Goal: Task Accomplishment & Management: Use online tool/utility

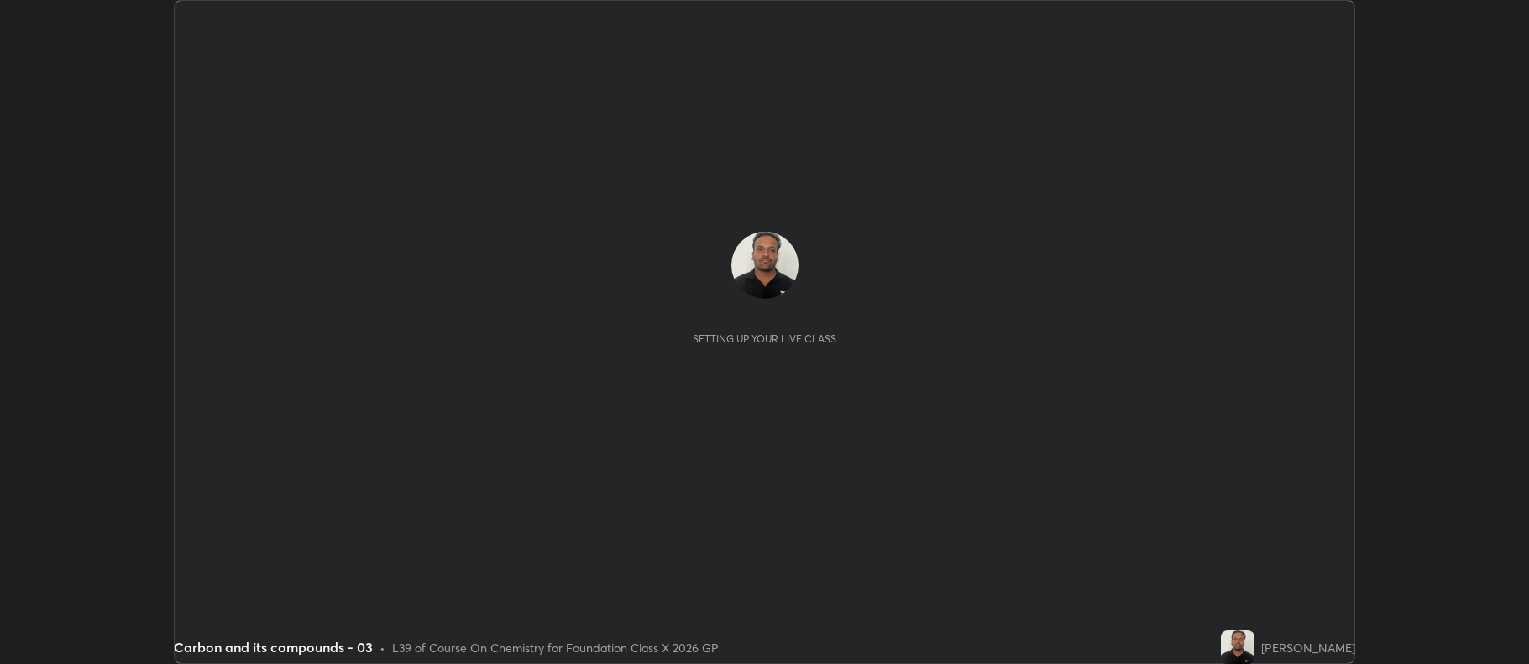
scroll to position [664, 1528]
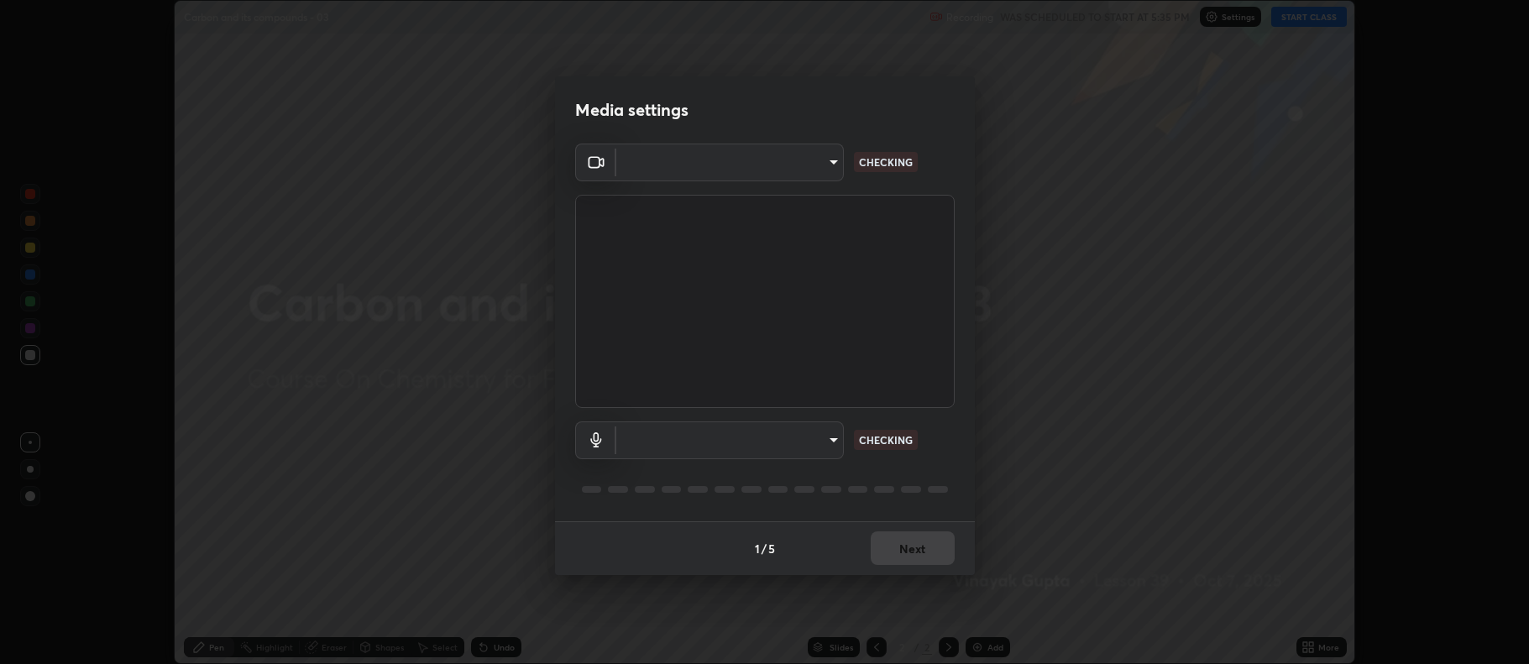
type input "f456938f2a3656198887c4fa7753b4067914b3ef781e46197b778b79941f4727"
type input "default"
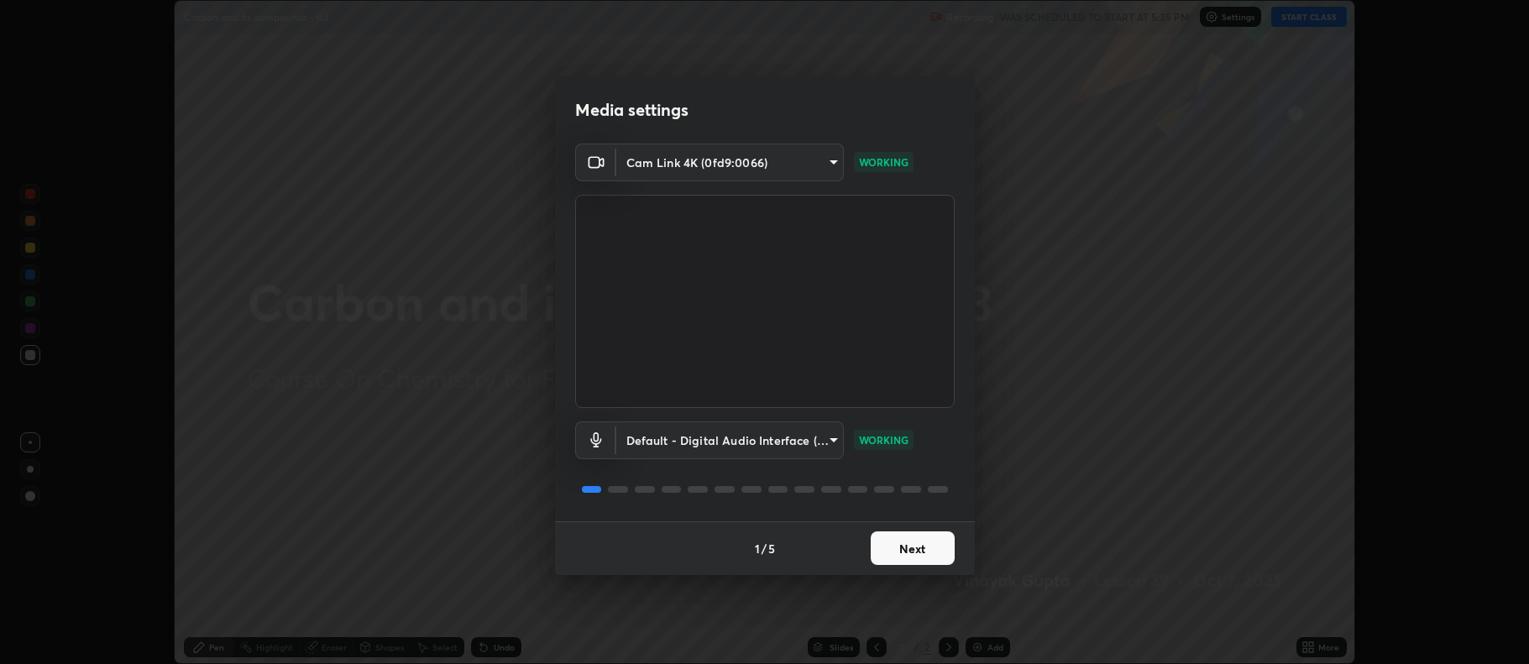
click at [893, 547] on button "Next" at bounding box center [913, 548] width 84 height 34
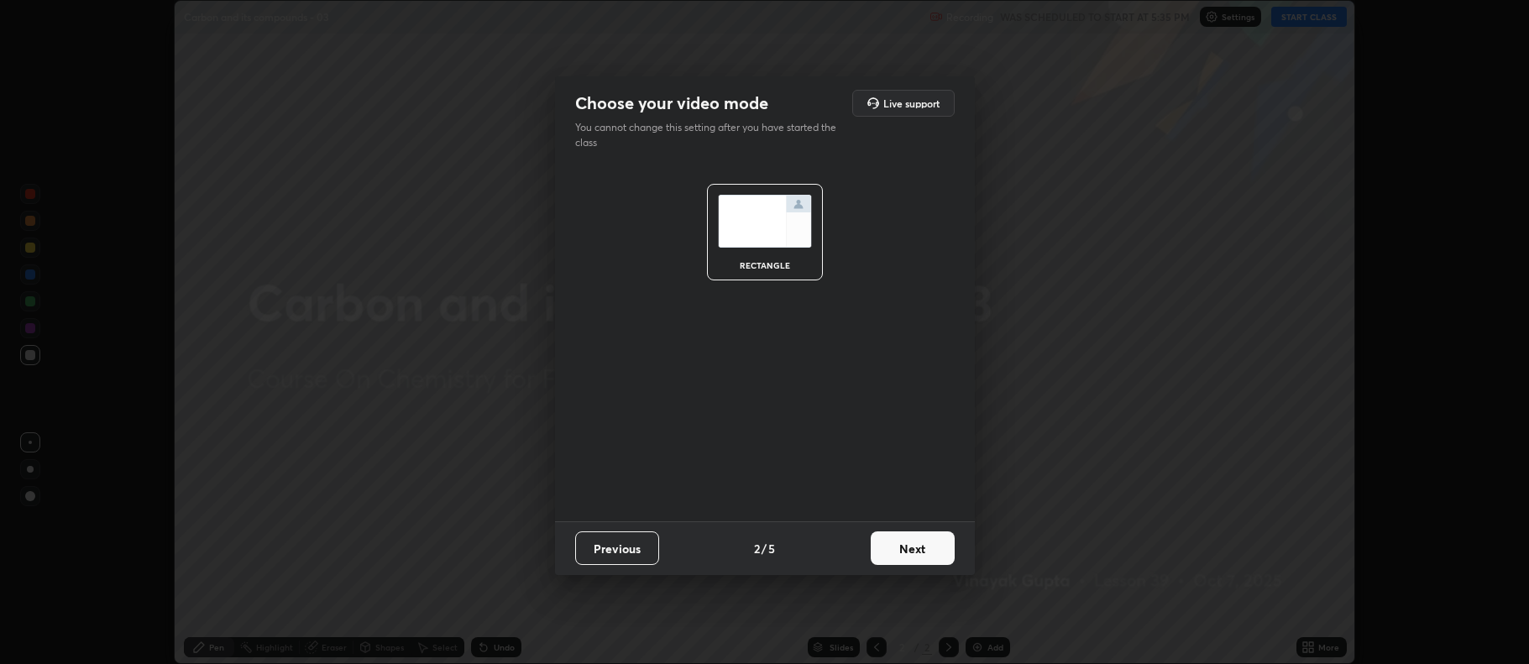
click at [897, 549] on button "Next" at bounding box center [913, 548] width 84 height 34
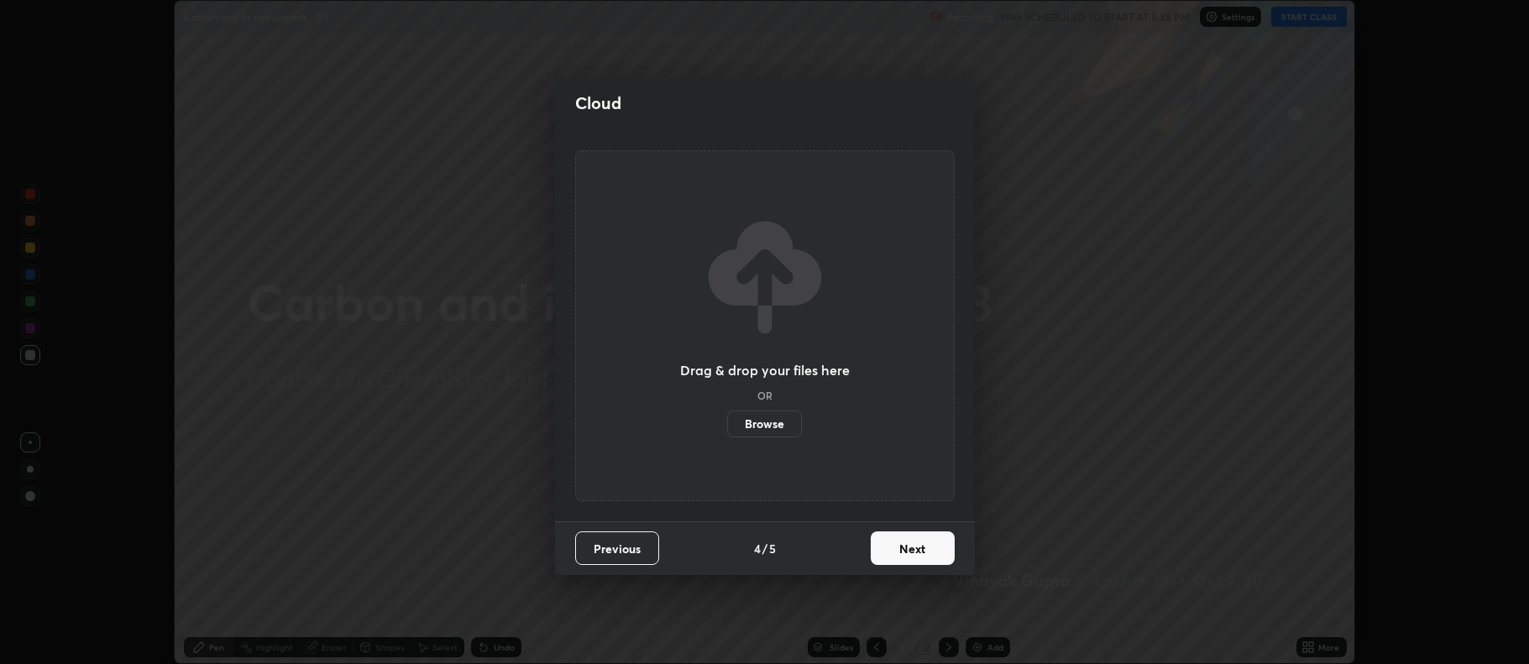
click at [903, 554] on button "Next" at bounding box center [913, 548] width 84 height 34
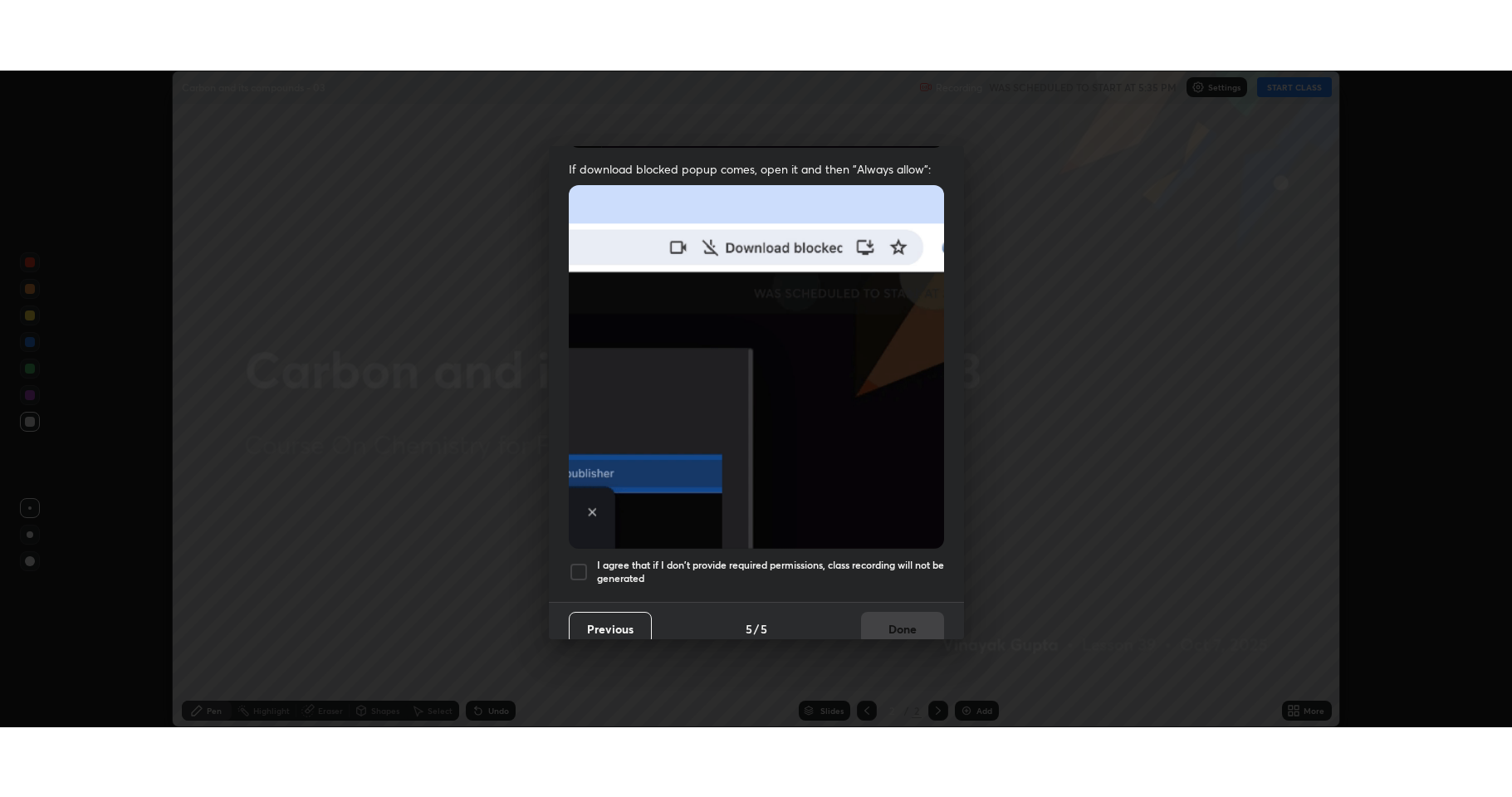
scroll to position [337, 0]
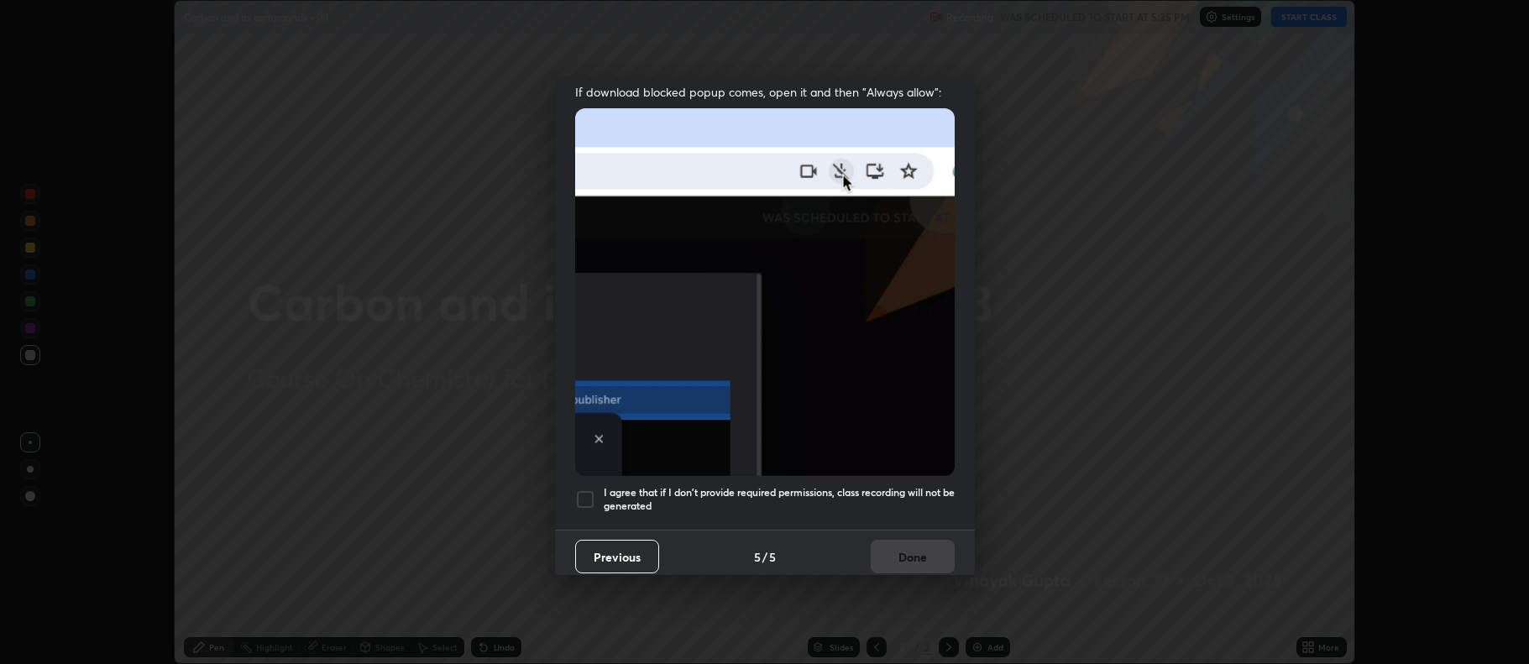
click at [593, 490] on div at bounding box center [585, 500] width 20 height 20
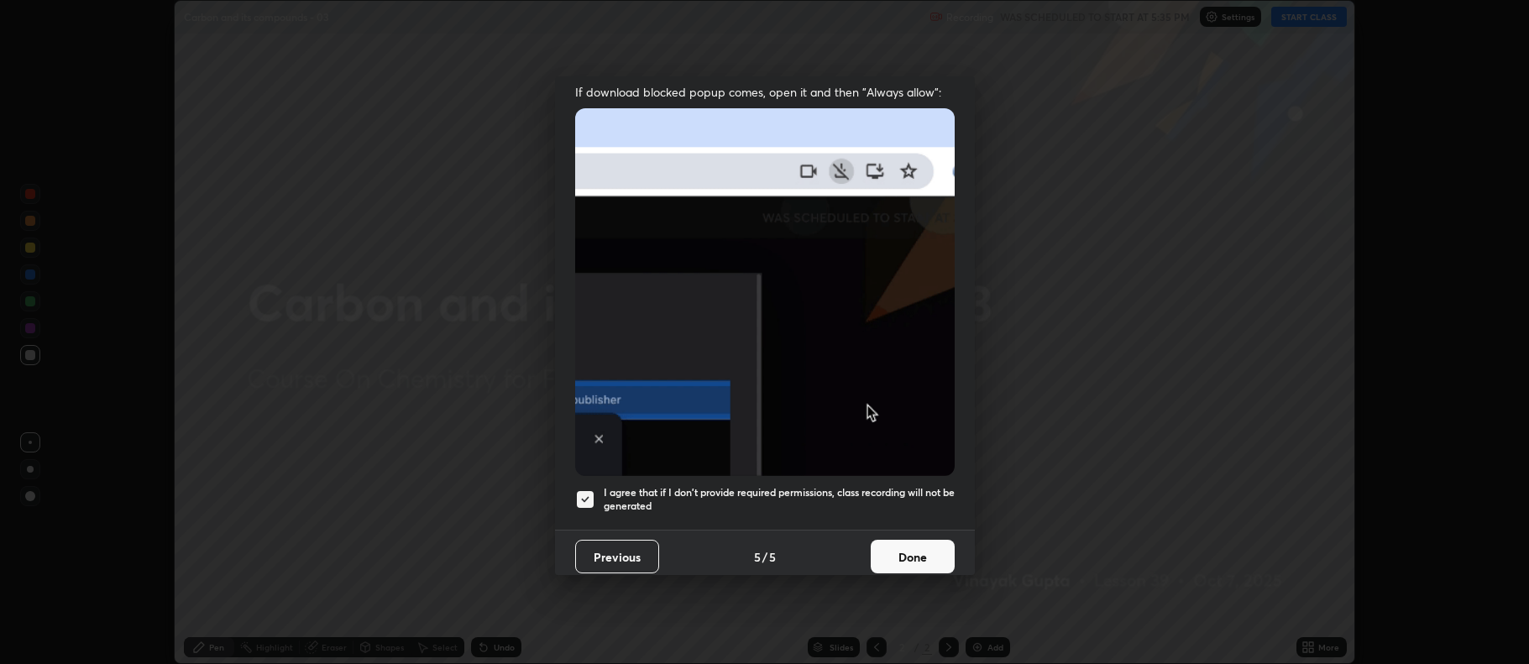
click at [890, 540] on button "Done" at bounding box center [913, 557] width 84 height 34
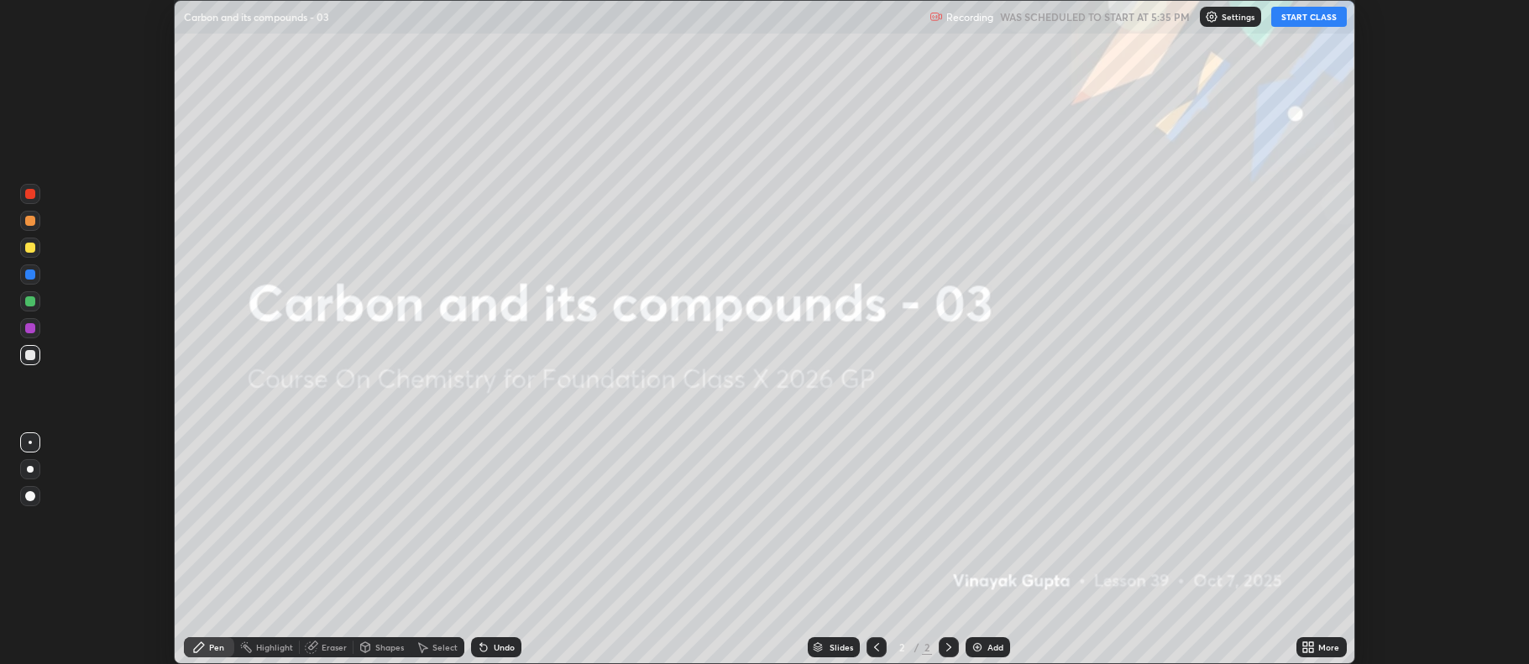
click at [1327, 643] on div "More" at bounding box center [1328, 647] width 21 height 8
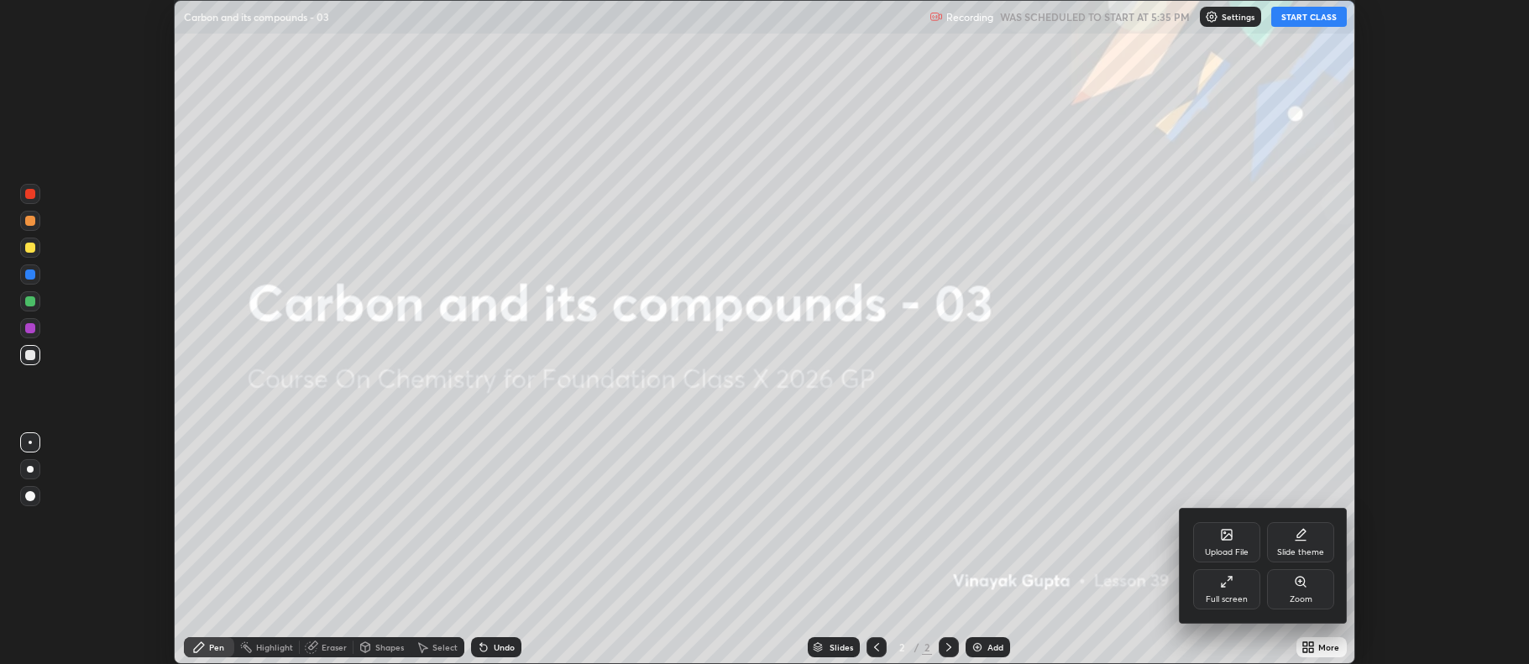
click at [1240, 599] on div "Full screen" at bounding box center [1227, 599] width 42 height 8
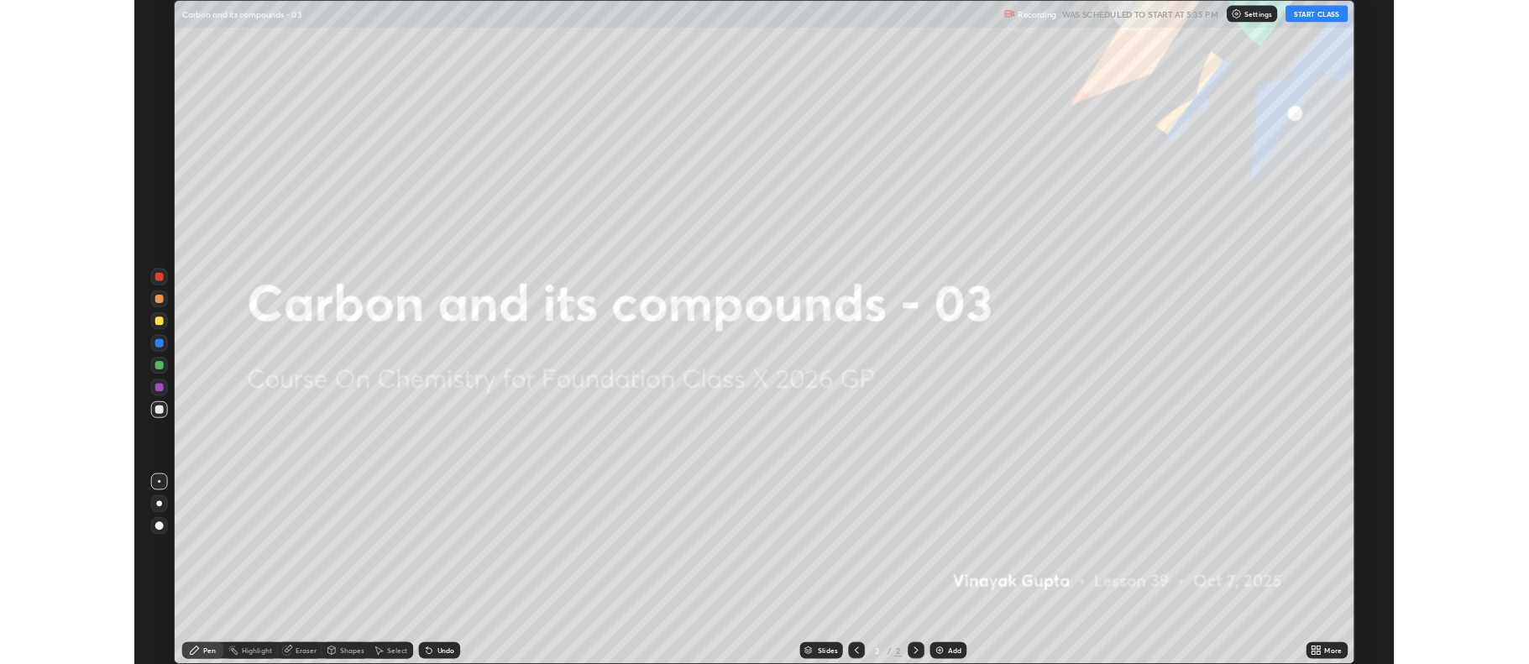
scroll to position [806, 1529]
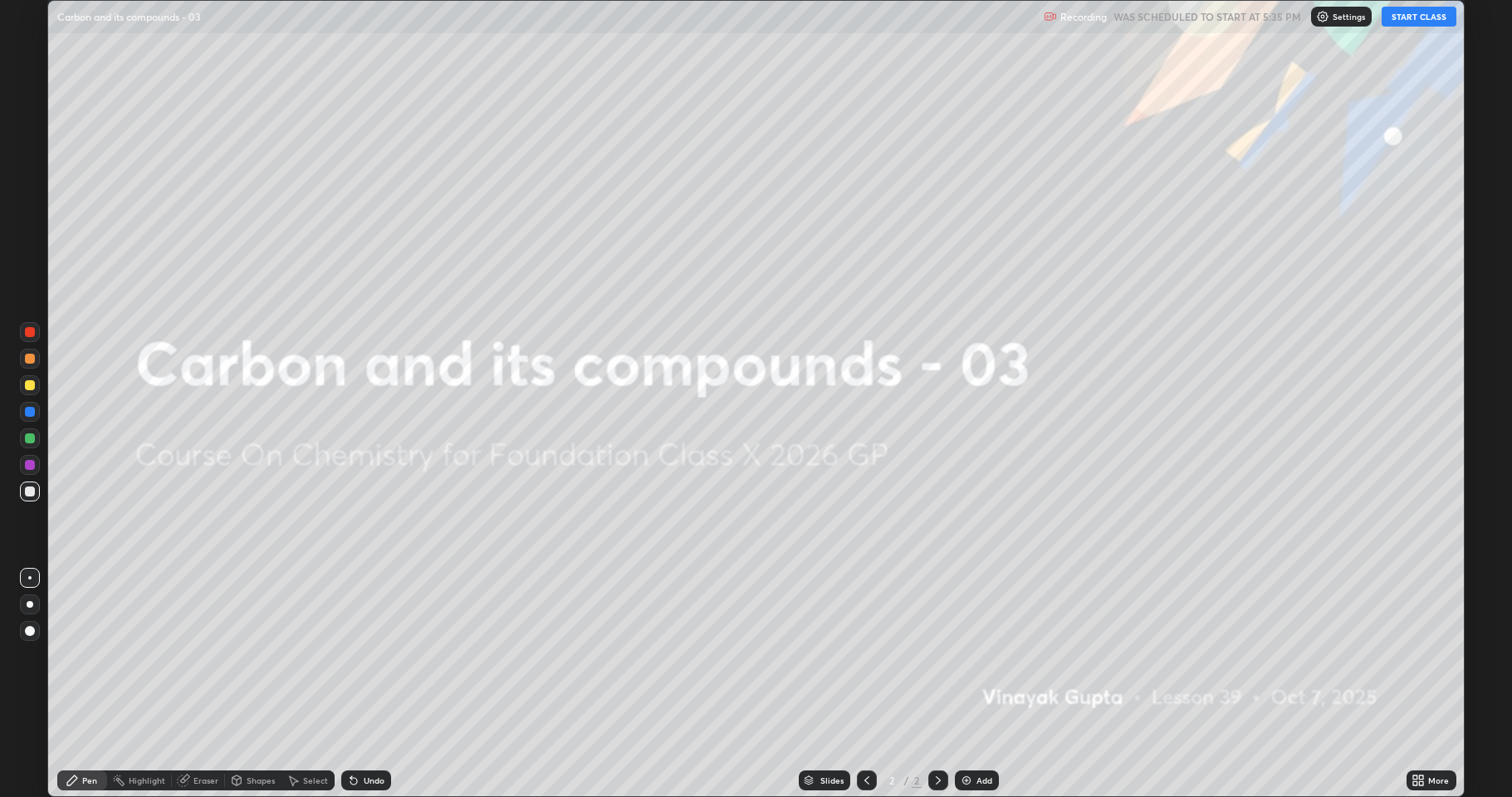
click at [1405, 24] on button "START CLASS" at bounding box center [1419, 17] width 75 height 20
click at [985, 656] on div "Add" at bounding box center [984, 780] width 16 height 8
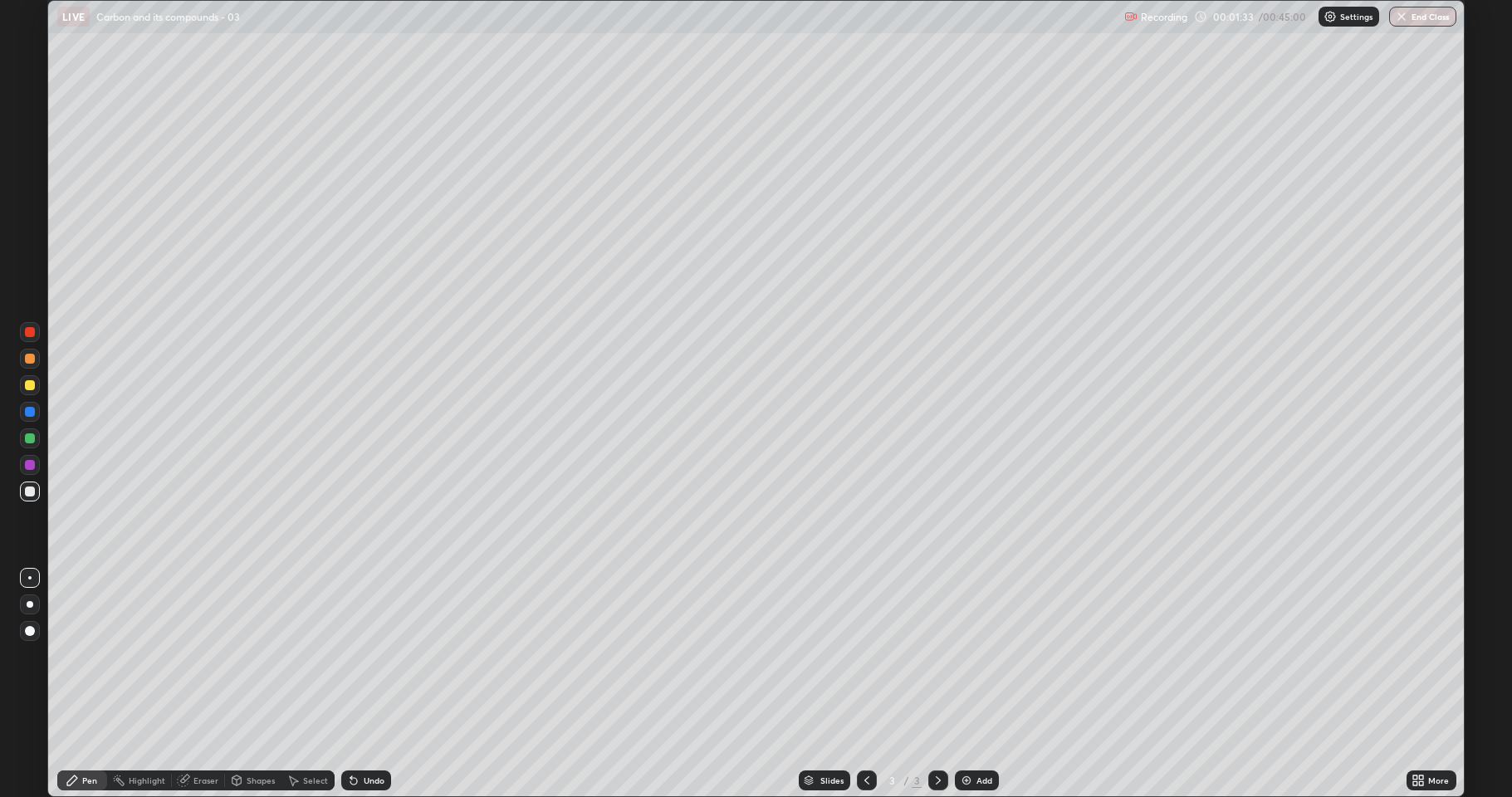
click at [364, 656] on div "Undo" at bounding box center [374, 780] width 21 height 8
click at [360, 656] on div "Undo" at bounding box center [366, 780] width 49 height 20
click at [358, 656] on div "Undo" at bounding box center [366, 780] width 49 height 20
click at [356, 656] on icon at bounding box center [353, 780] width 13 height 13
click at [355, 656] on icon at bounding box center [353, 780] width 13 height 13
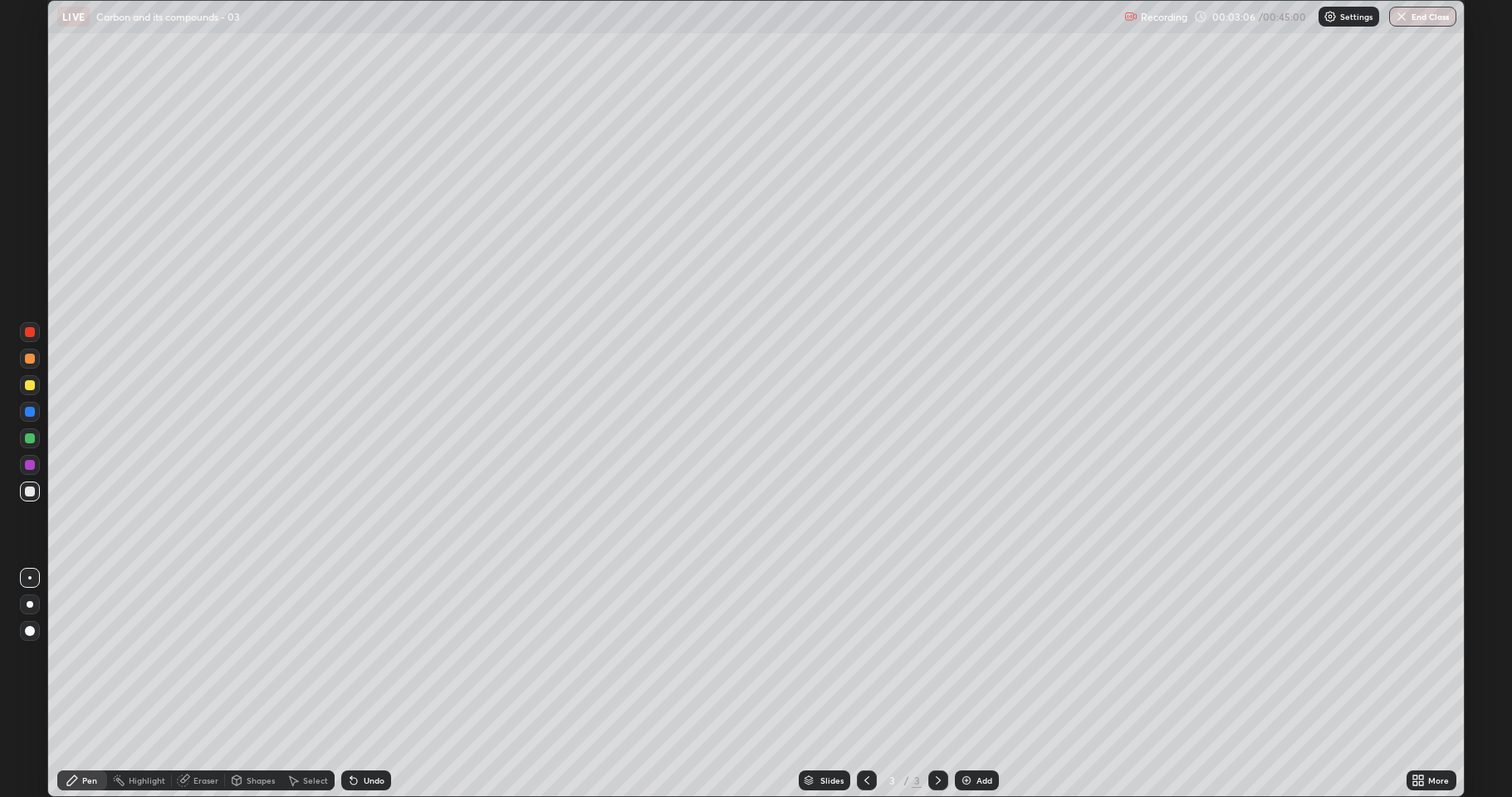
click at [351, 656] on icon at bounding box center [353, 780] width 13 height 13
click at [350, 656] on icon at bounding box center [351, 777] width 2 height 2
click at [355, 656] on div "Undo" at bounding box center [366, 780] width 49 height 20
click at [31, 393] on div at bounding box center [30, 386] width 20 height 20
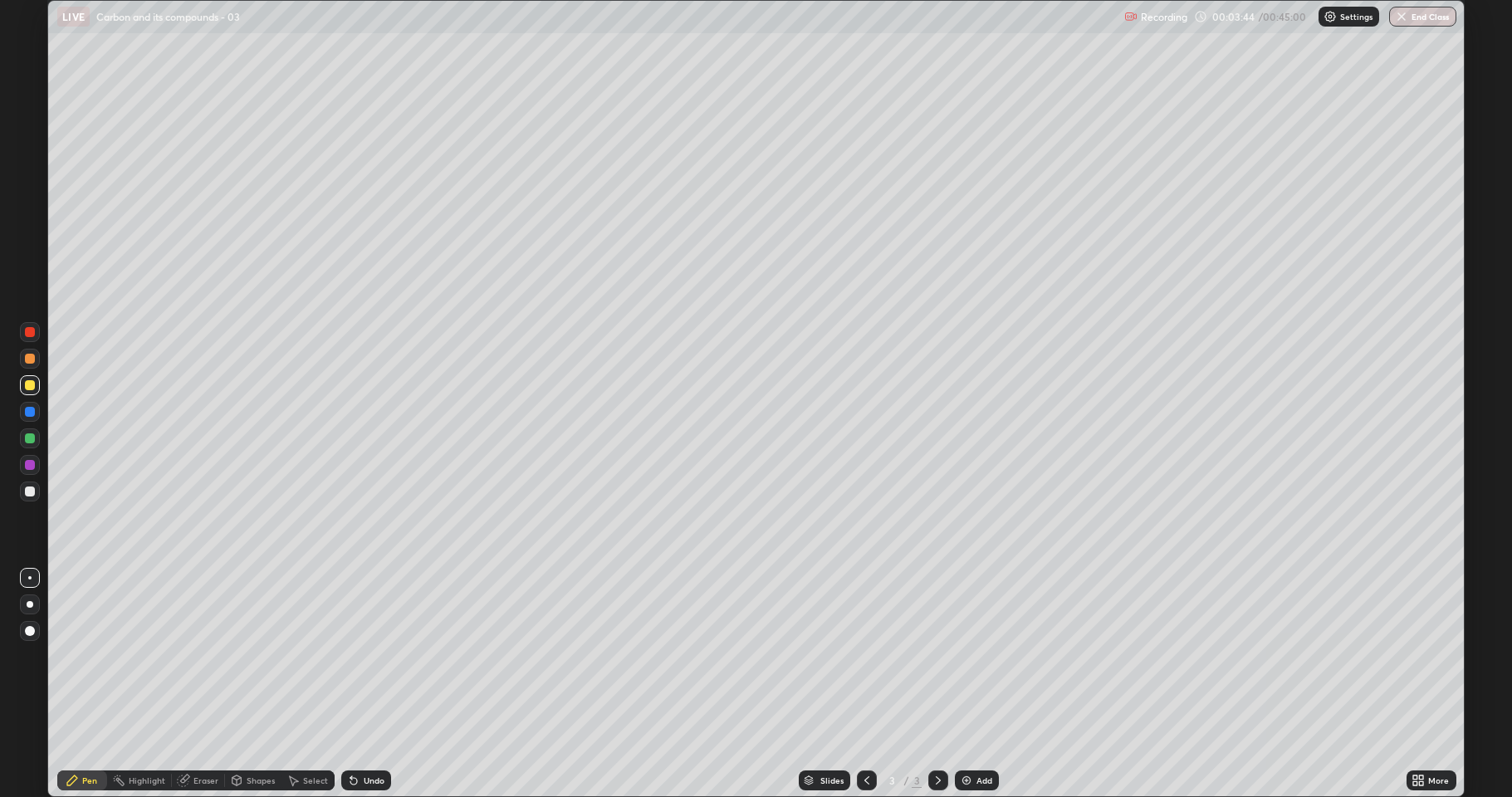
click at [27, 335] on div at bounding box center [30, 332] width 10 height 10
click at [27, 437] on div at bounding box center [30, 438] width 10 height 10
click at [28, 388] on div at bounding box center [30, 386] width 10 height 10
click at [31, 494] on div at bounding box center [30, 491] width 10 height 10
click at [26, 386] on div at bounding box center [30, 386] width 10 height 10
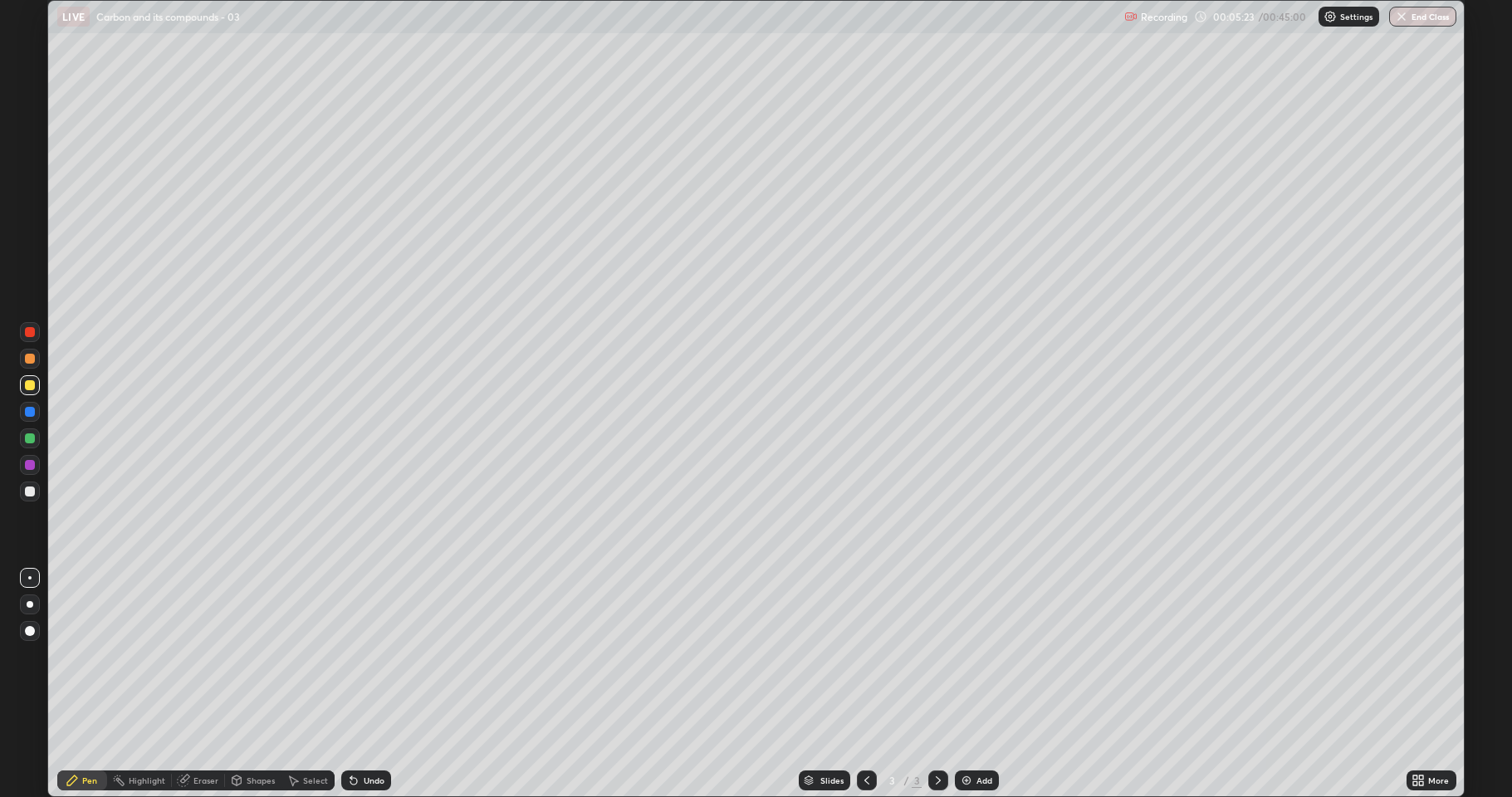
click at [26, 335] on div at bounding box center [30, 332] width 10 height 10
click at [27, 489] on div at bounding box center [30, 491] width 10 height 10
click at [29, 382] on div at bounding box center [30, 386] width 10 height 10
click at [30, 491] on div at bounding box center [30, 491] width 10 height 10
click at [29, 359] on div at bounding box center [30, 359] width 10 height 10
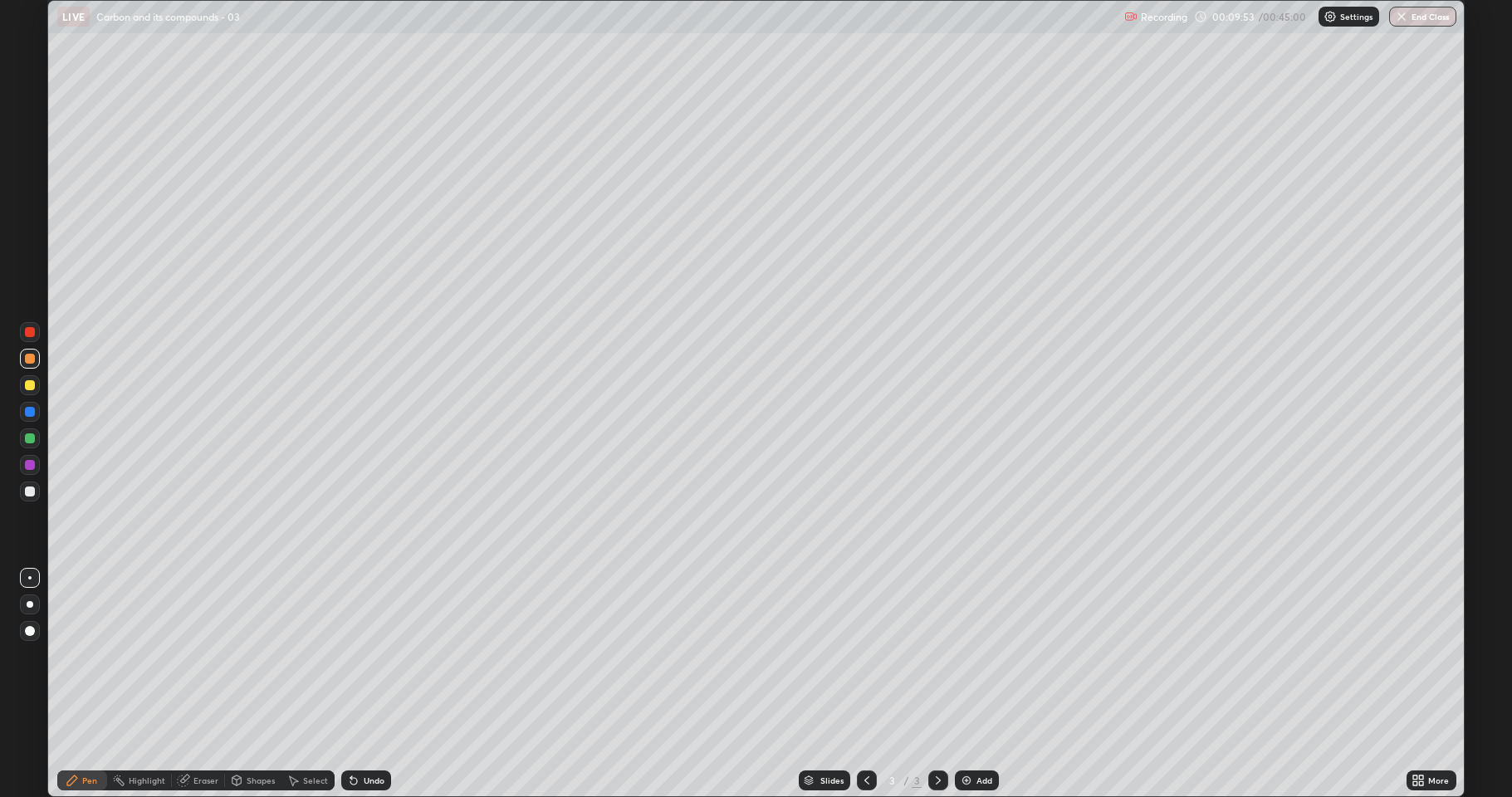
click at [986, 656] on div "Add" at bounding box center [984, 780] width 16 height 8
click at [26, 487] on div at bounding box center [30, 491] width 10 height 10
click at [29, 379] on div at bounding box center [30, 386] width 20 height 20
click at [29, 358] on div at bounding box center [30, 359] width 10 height 10
click at [30, 334] on div at bounding box center [30, 332] width 10 height 10
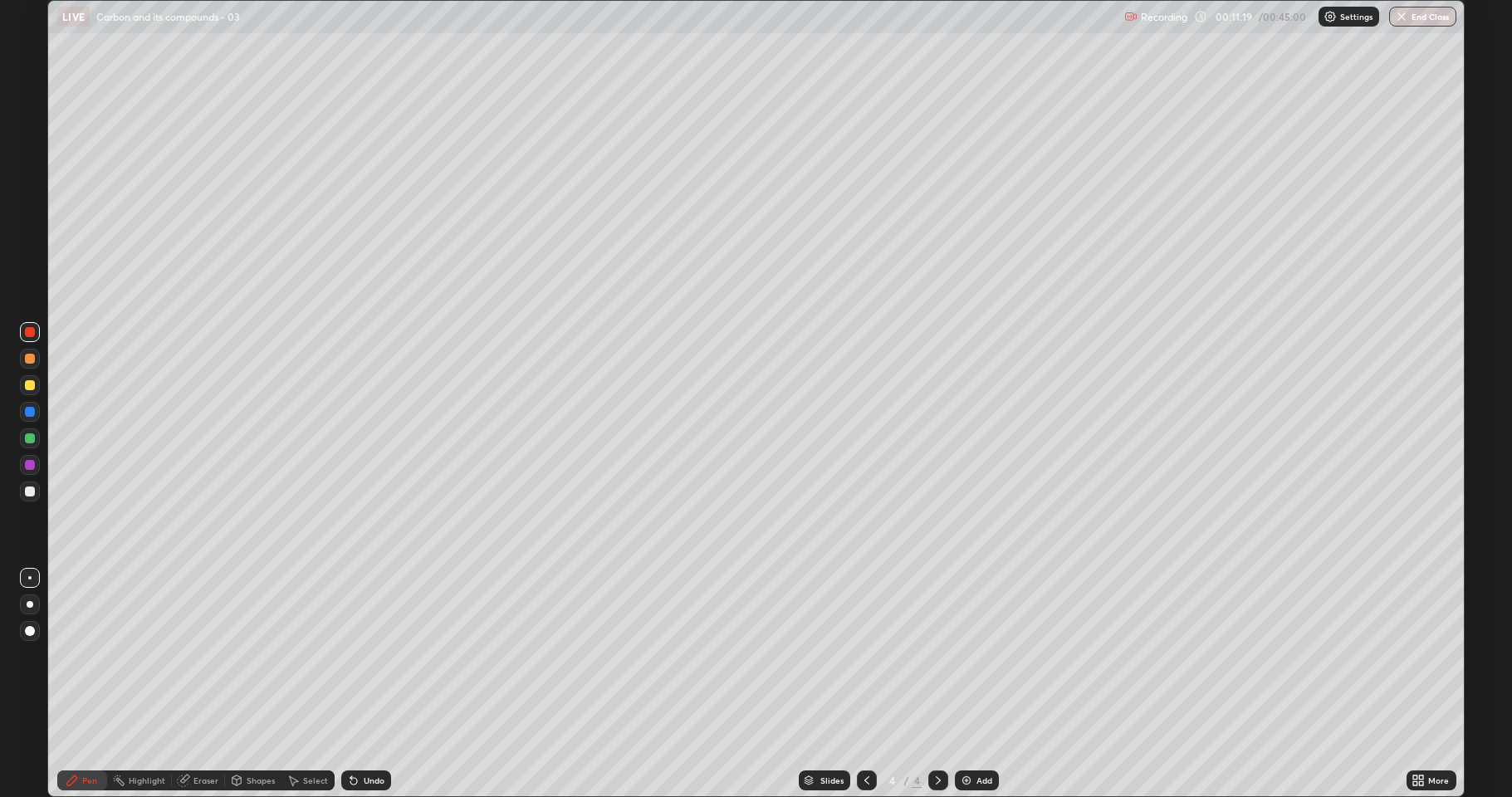
click at [376, 656] on div "Undo" at bounding box center [374, 780] width 21 height 8
click at [30, 491] on div at bounding box center [30, 491] width 10 height 10
click at [212, 656] on div "Eraser" at bounding box center [206, 780] width 25 height 8
click at [78, 656] on icon at bounding box center [71, 780] width 13 height 13
click at [20, 386] on div at bounding box center [30, 386] width 20 height 20
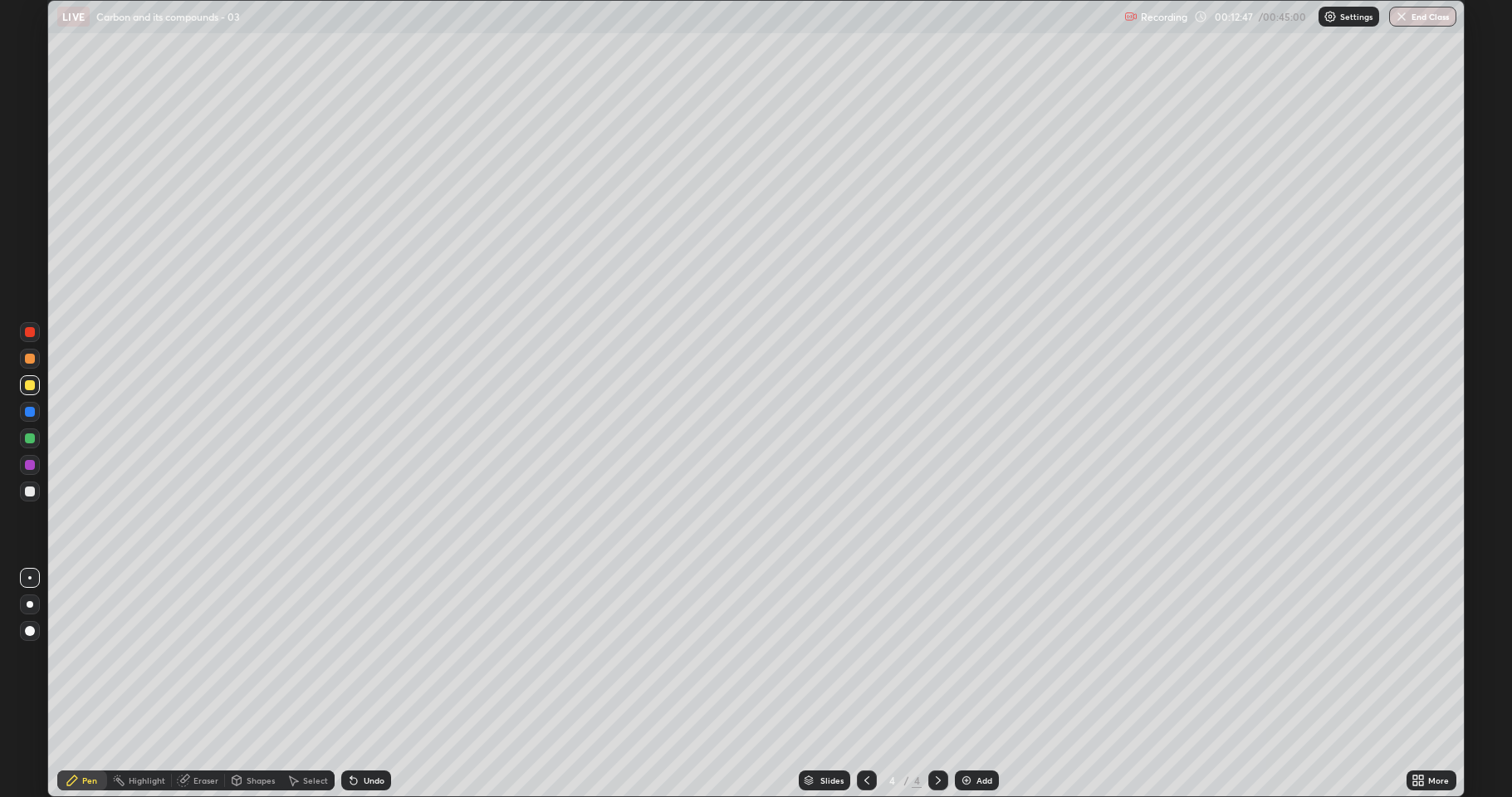
click at [30, 354] on div at bounding box center [30, 359] width 10 height 10
click at [364, 656] on div "Undo" at bounding box center [374, 780] width 21 height 8
click at [205, 656] on div "Eraser" at bounding box center [206, 780] width 25 height 8
click at [91, 656] on div "Pen" at bounding box center [89, 780] width 15 height 8
click at [189, 656] on icon at bounding box center [183, 780] width 13 height 13
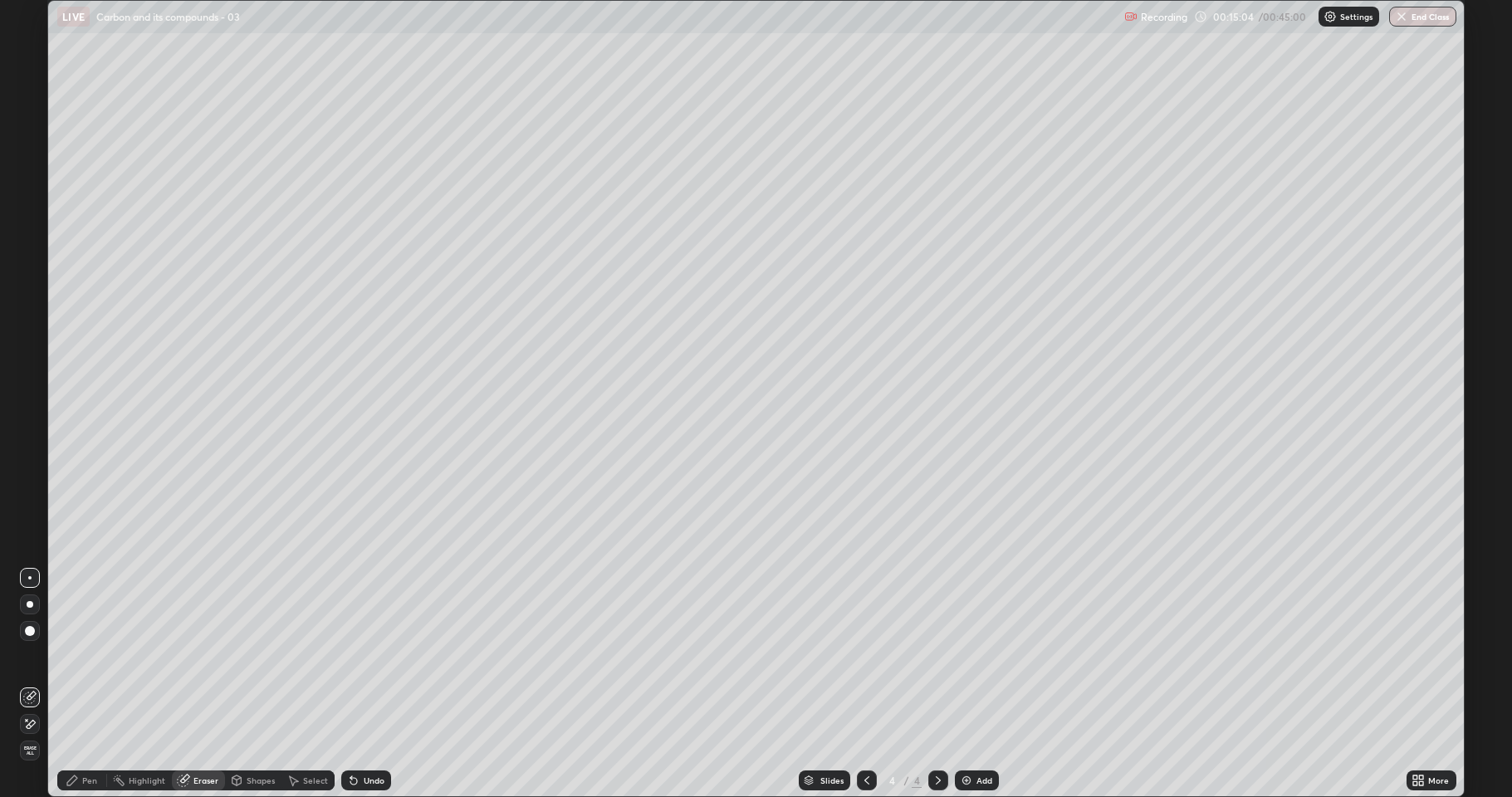
click at [81, 656] on div "Pen" at bounding box center [82, 780] width 49 height 20
click at [29, 381] on div at bounding box center [30, 386] width 10 height 10
click at [21, 336] on div at bounding box center [30, 332] width 20 height 20
click at [26, 500] on div at bounding box center [30, 491] width 20 height 20
click at [365, 656] on div "Undo" at bounding box center [374, 780] width 21 height 8
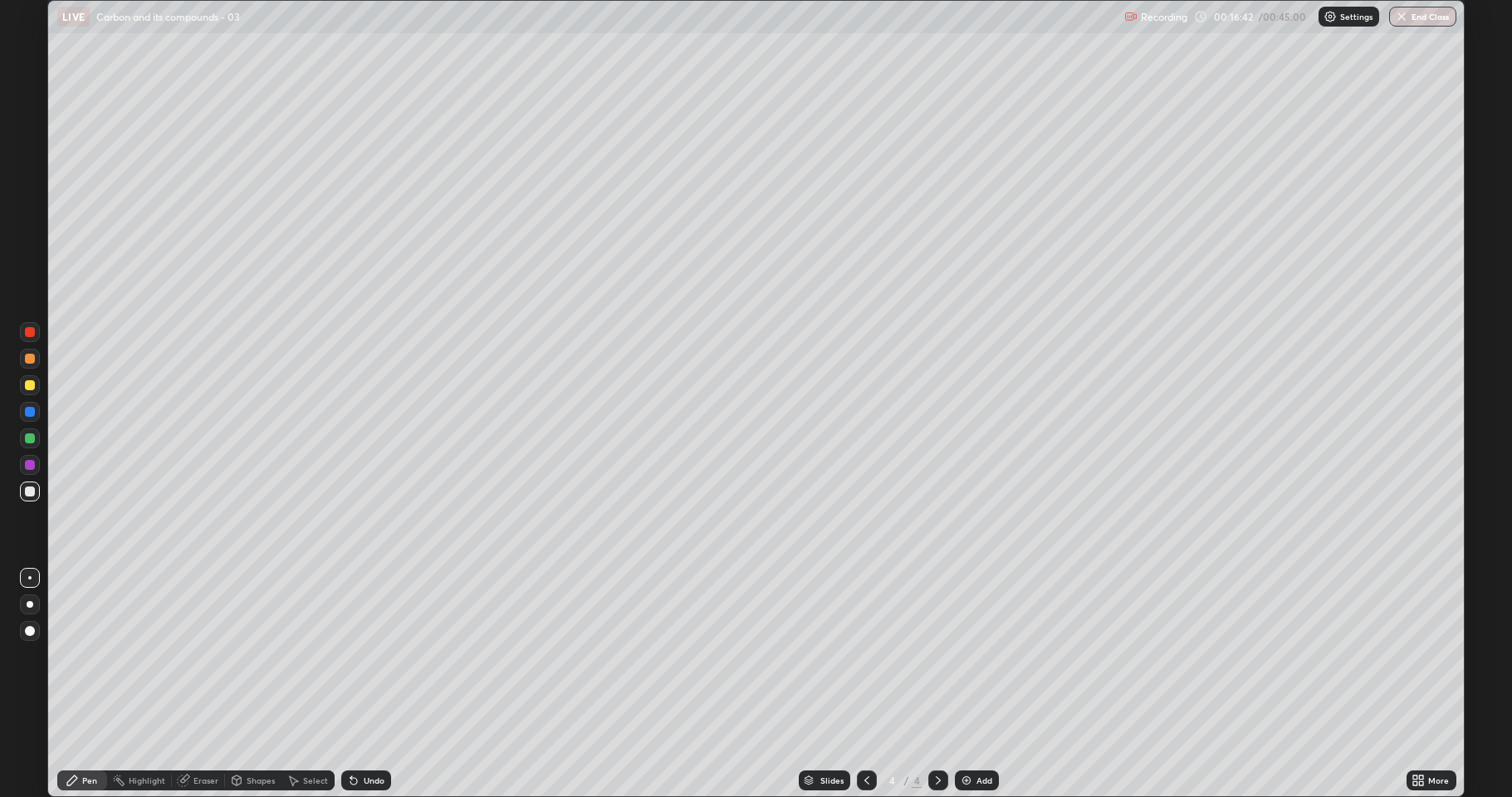
click at [362, 656] on div "Undo" at bounding box center [366, 780] width 49 height 20
click at [29, 384] on div at bounding box center [30, 386] width 10 height 10
click at [33, 445] on div at bounding box center [30, 438] width 20 height 20
click at [30, 489] on div at bounding box center [30, 491] width 10 height 10
click at [29, 386] on div at bounding box center [30, 386] width 10 height 10
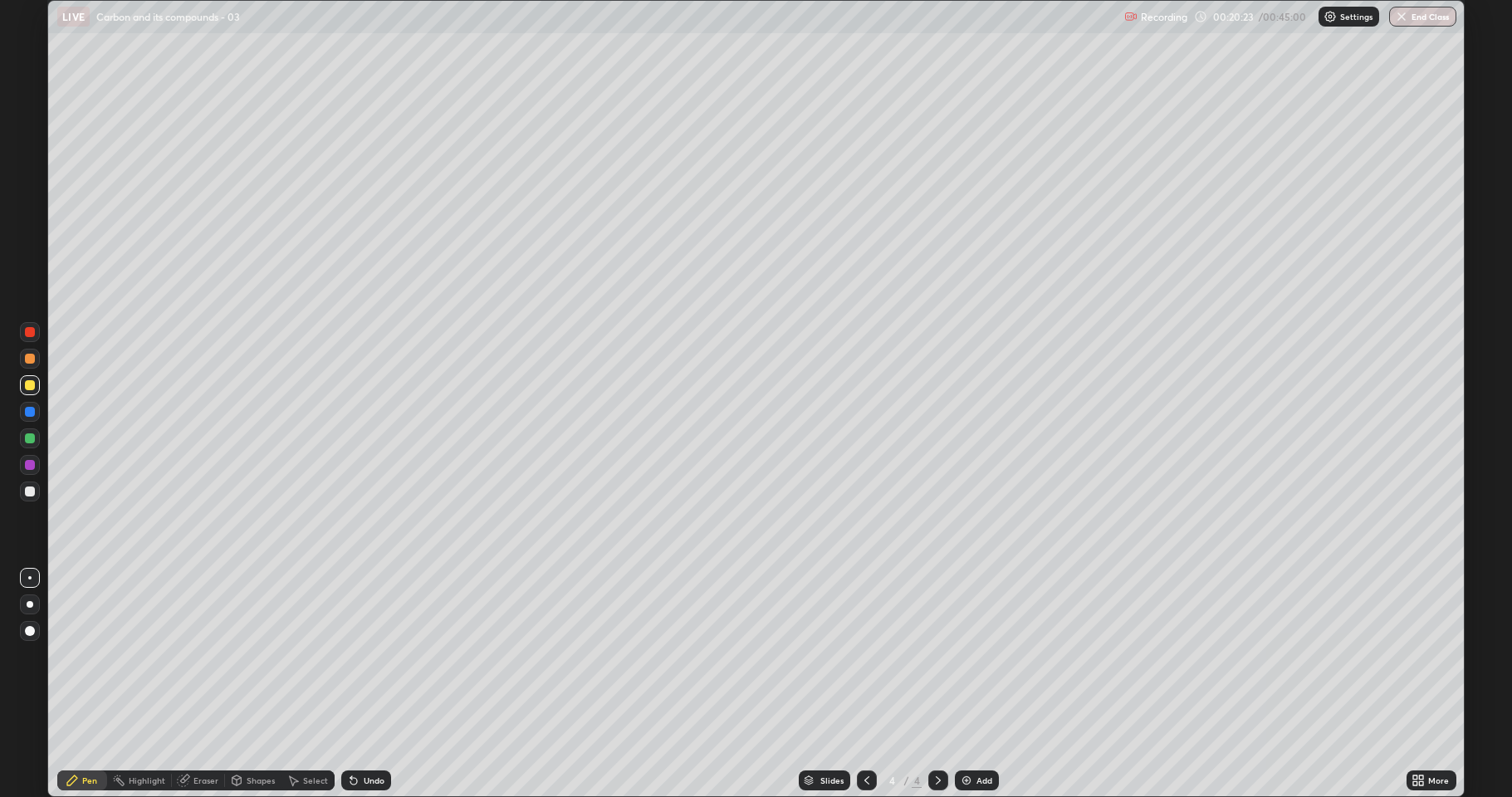
click at [21, 358] on div at bounding box center [30, 359] width 20 height 20
click at [32, 407] on div at bounding box center [30, 411] width 10 height 10
click at [988, 656] on div "Add" at bounding box center [984, 780] width 16 height 8
click at [34, 362] on div at bounding box center [30, 359] width 10 height 10
click at [29, 491] on div at bounding box center [30, 491] width 10 height 10
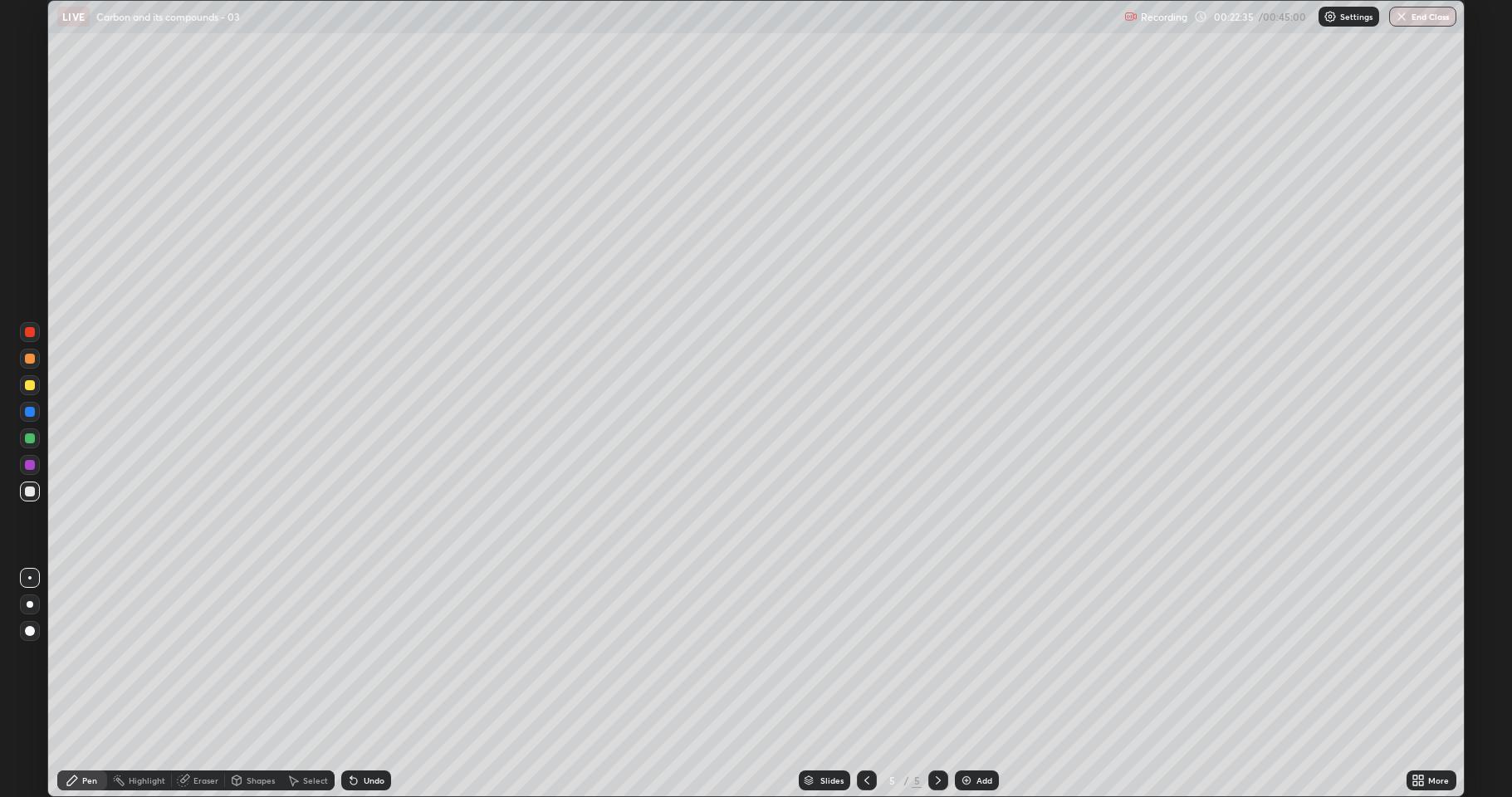
click at [22, 386] on div at bounding box center [30, 386] width 20 height 20
click at [28, 498] on div at bounding box center [30, 491] width 20 height 20
click at [22, 382] on div at bounding box center [30, 386] width 20 height 20
click at [29, 359] on div at bounding box center [30, 359] width 10 height 10
click at [379, 656] on div "Undo" at bounding box center [366, 780] width 49 height 20
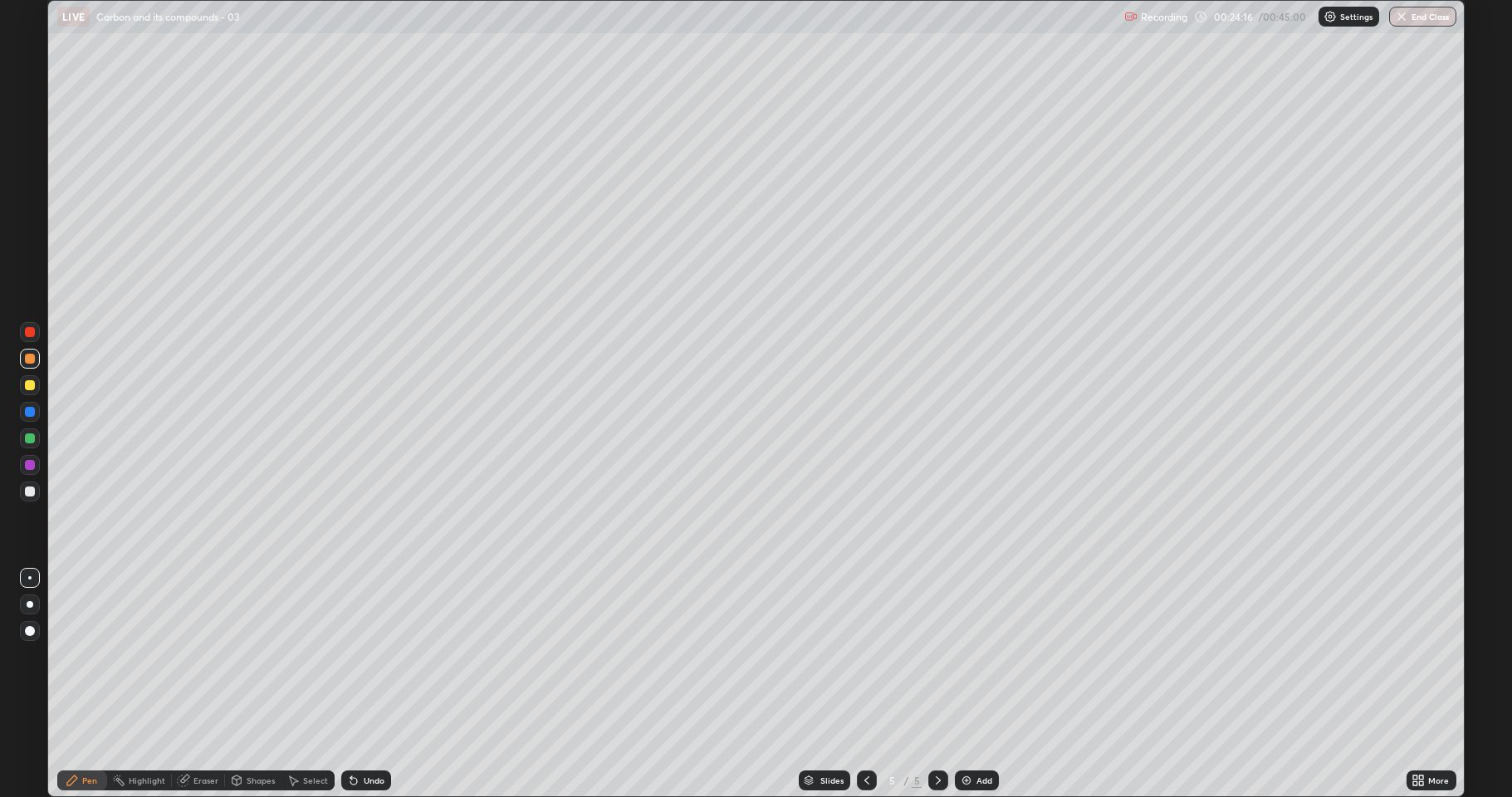
click at [391, 656] on div "Slides 5 / 5 Add" at bounding box center [898, 780] width 1016 height 34
click at [397, 656] on div "Slides 5 / 5 Add" at bounding box center [898, 780] width 1016 height 34
click at [375, 656] on div "Undo" at bounding box center [374, 780] width 21 height 8
click at [357, 656] on div "Undo" at bounding box center [362, 780] width 56 height 34
click at [355, 656] on icon at bounding box center [353, 780] width 13 height 13
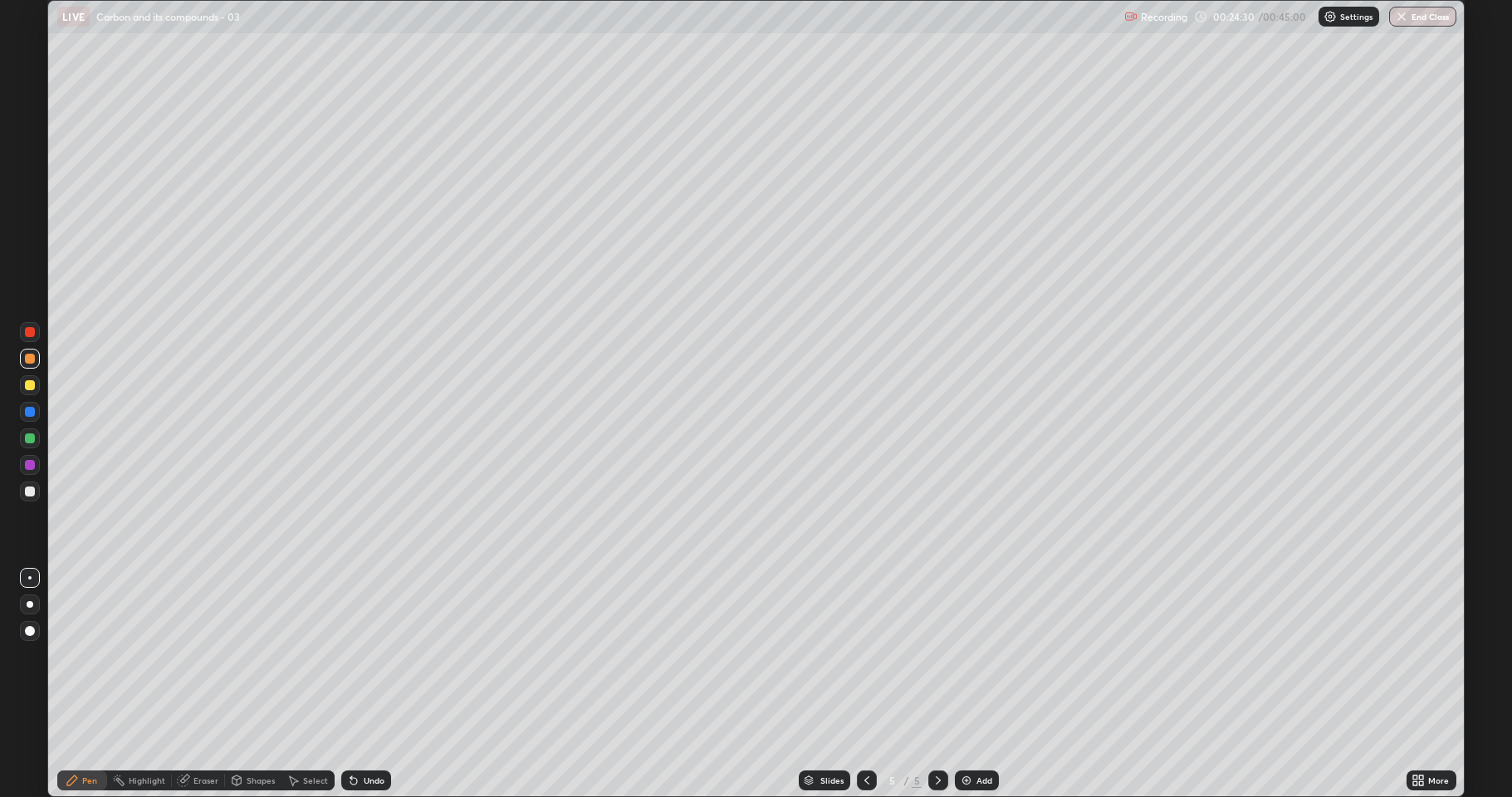
click at [364, 656] on div "Undo" at bounding box center [374, 780] width 21 height 8
click at [369, 656] on div "Undo" at bounding box center [374, 780] width 21 height 8
click at [373, 656] on div "Undo" at bounding box center [366, 780] width 49 height 20
click at [374, 656] on div "Undo" at bounding box center [362, 780] width 56 height 34
click at [43, 495] on div at bounding box center [30, 491] width 27 height 27
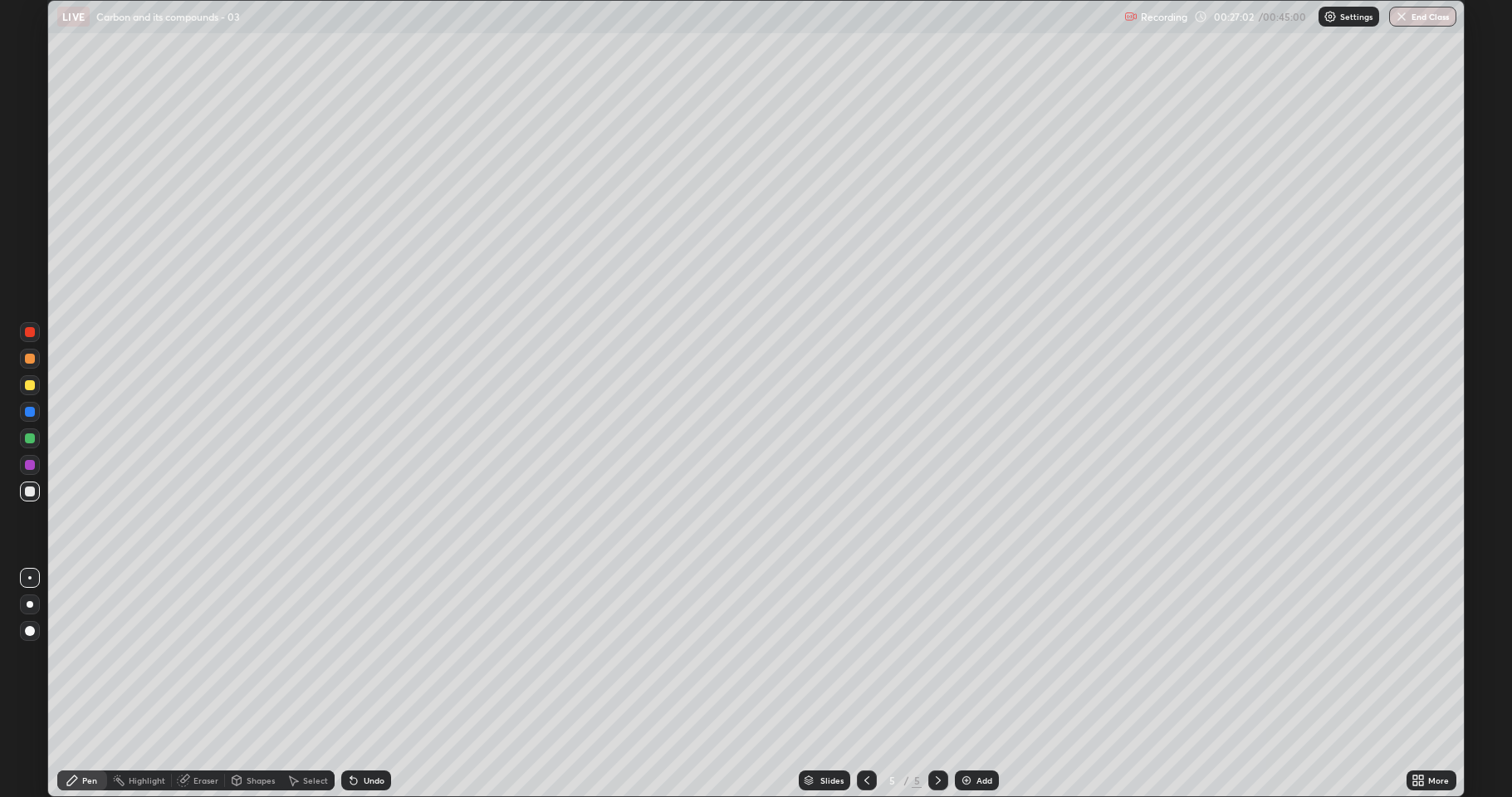
click at [28, 386] on div at bounding box center [30, 386] width 10 height 10
click at [33, 490] on div at bounding box center [30, 491] width 10 height 10
click at [205, 656] on div "Eraser" at bounding box center [199, 780] width 53 height 20
click at [39, 656] on div at bounding box center [30, 724] width 20 height 27
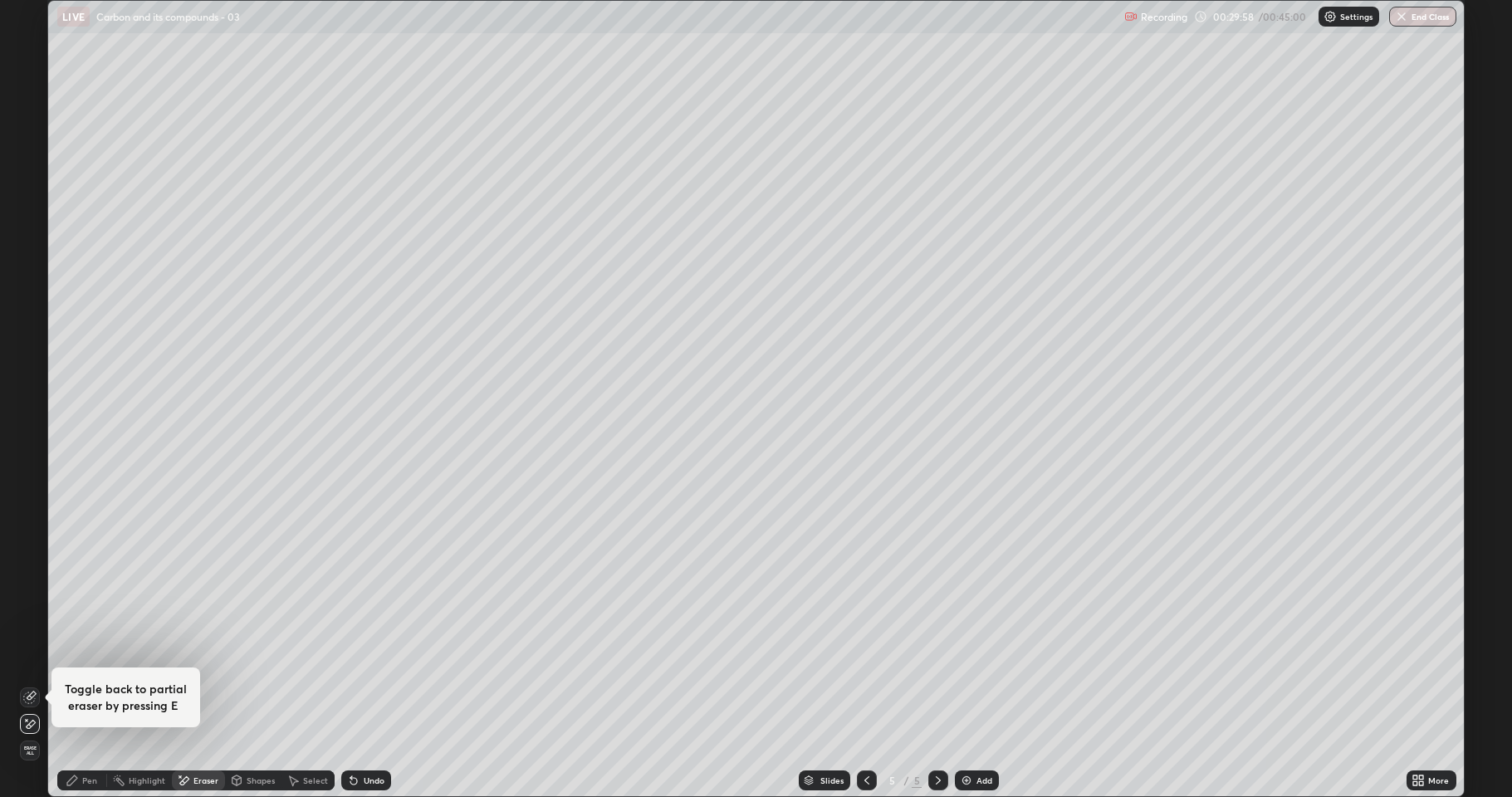
click at [85, 656] on div "Pen" at bounding box center [89, 780] width 15 height 8
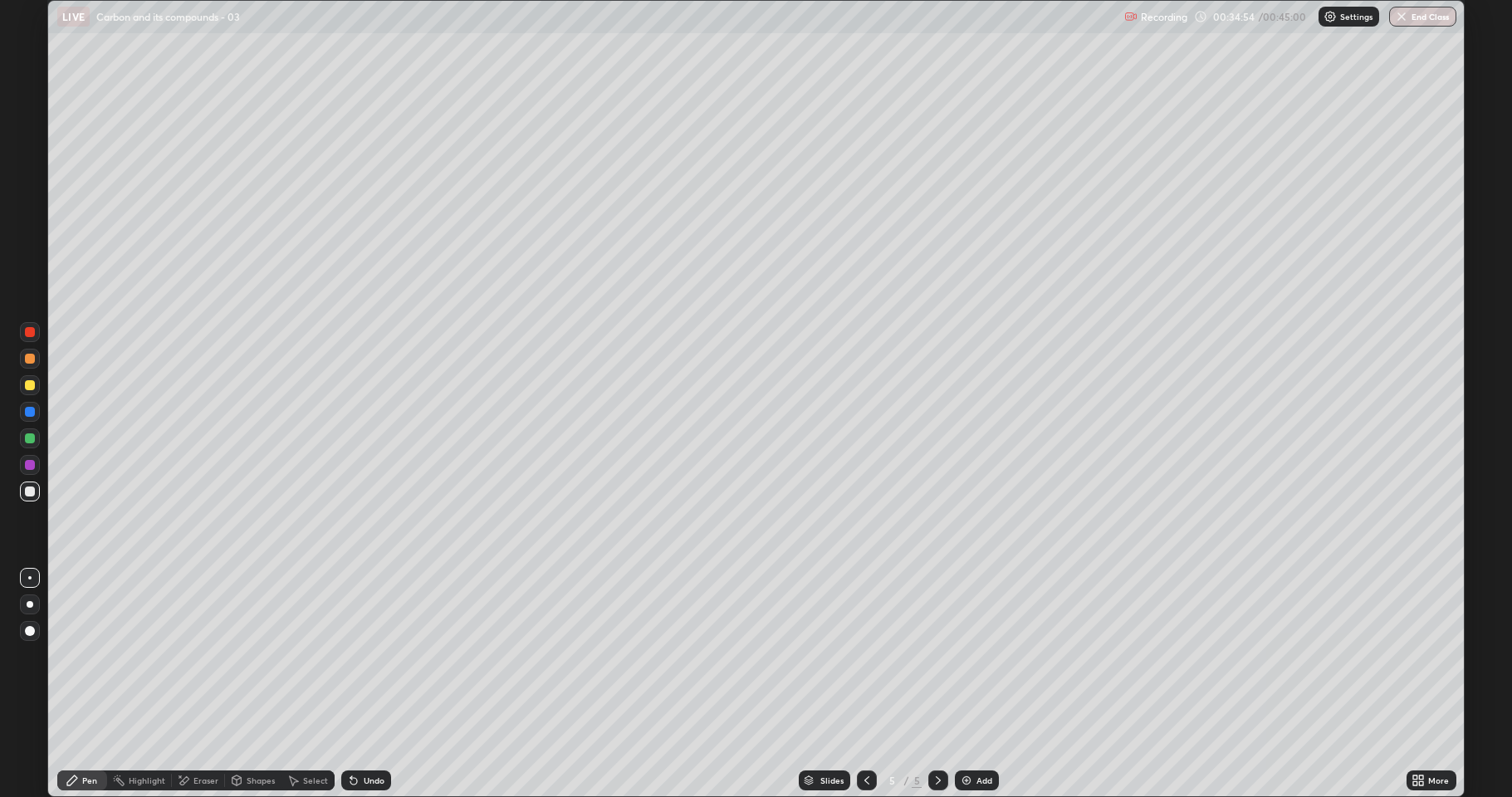
click at [974, 656] on div "Add" at bounding box center [977, 780] width 44 height 20
click at [26, 383] on div at bounding box center [30, 386] width 10 height 10
click at [28, 487] on div at bounding box center [30, 491] width 10 height 10
click at [865, 656] on icon at bounding box center [866, 780] width 13 height 13
click at [936, 656] on icon at bounding box center [937, 780] width 13 height 13
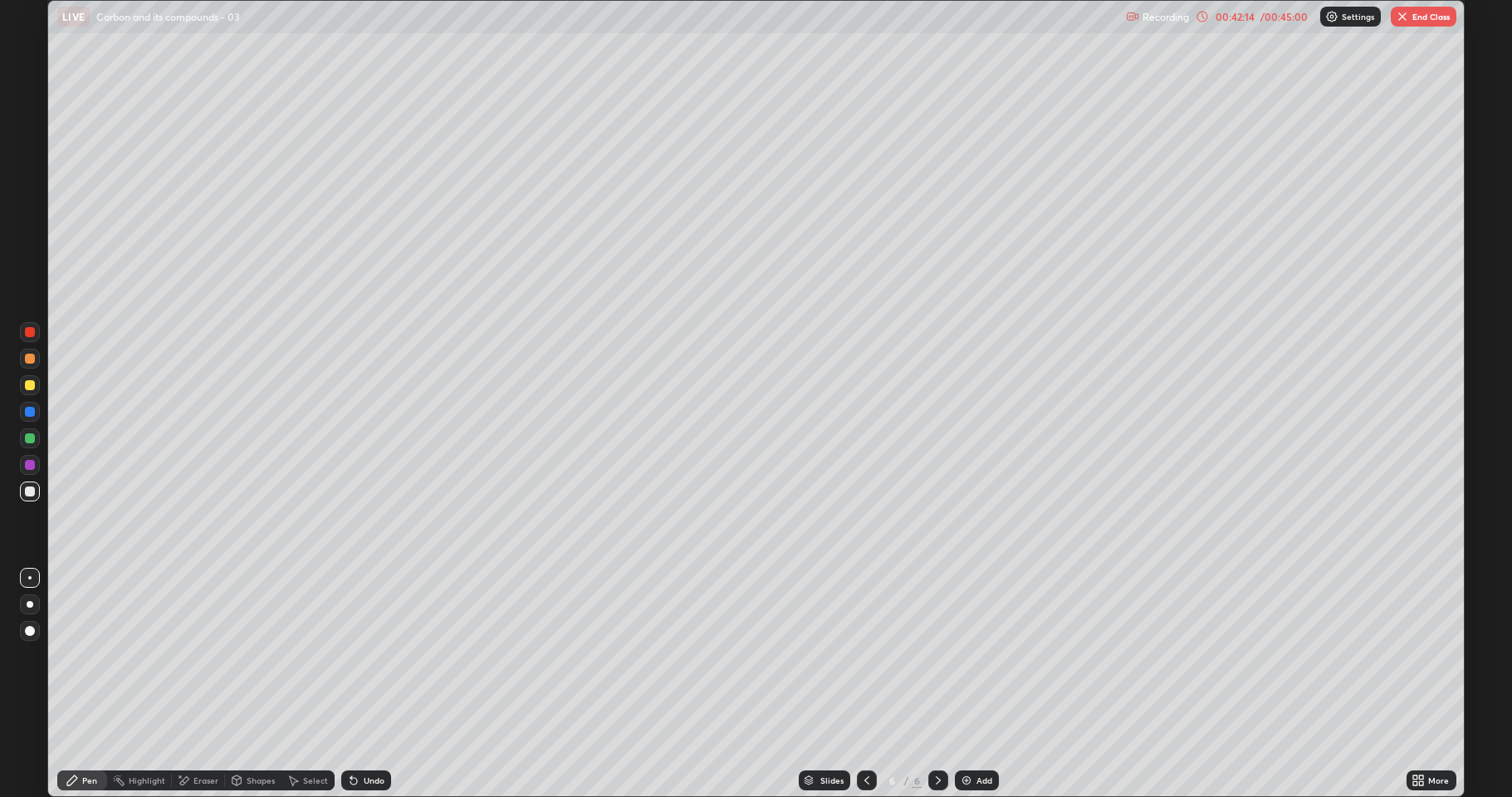
click at [1422, 26] on button "End Class" at bounding box center [1423, 17] width 65 height 20
click at [1412, 19] on button "End Class" at bounding box center [1423, 17] width 65 height 20
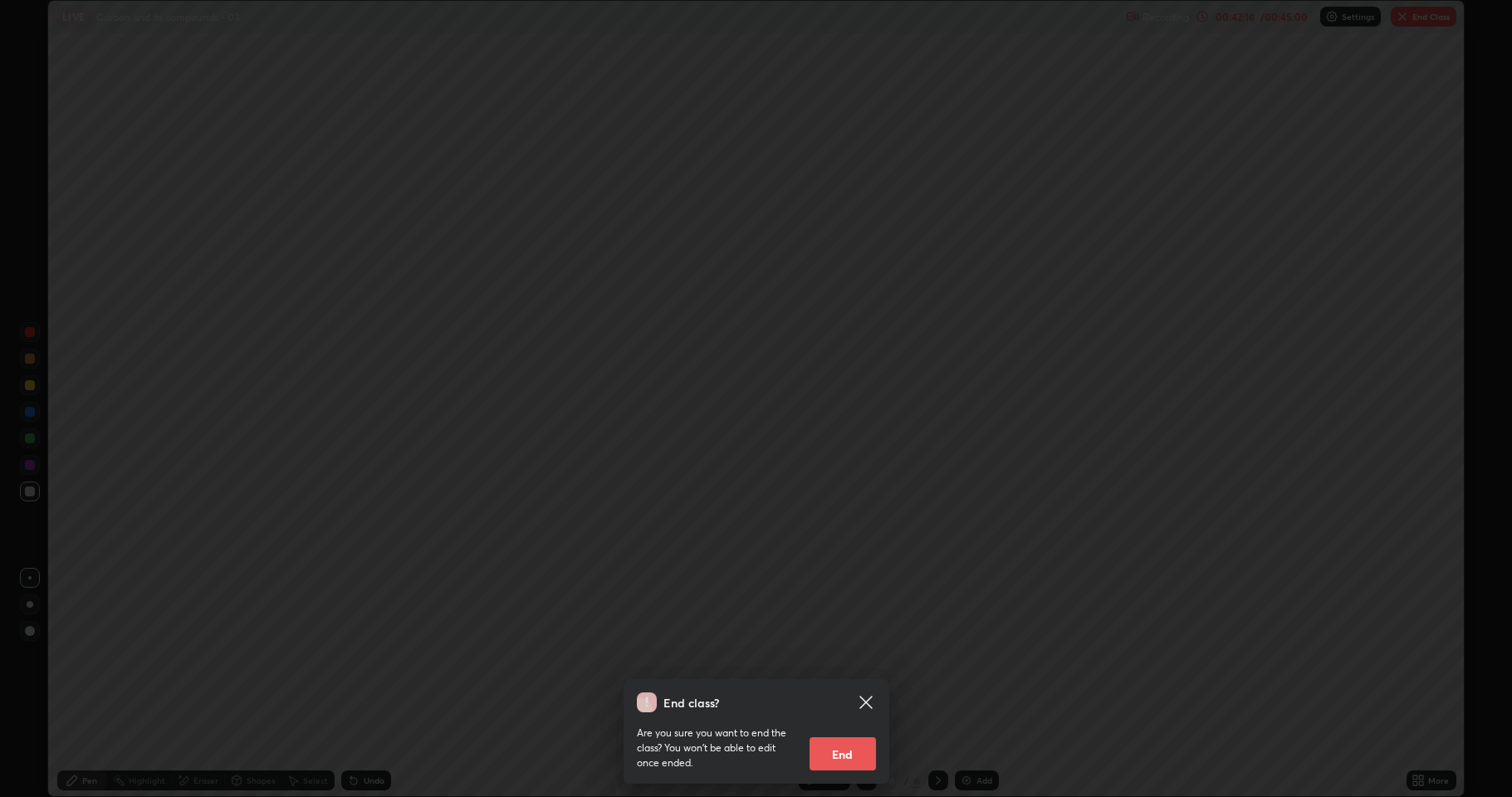
click at [855, 656] on button "End" at bounding box center [843, 754] width 66 height 34
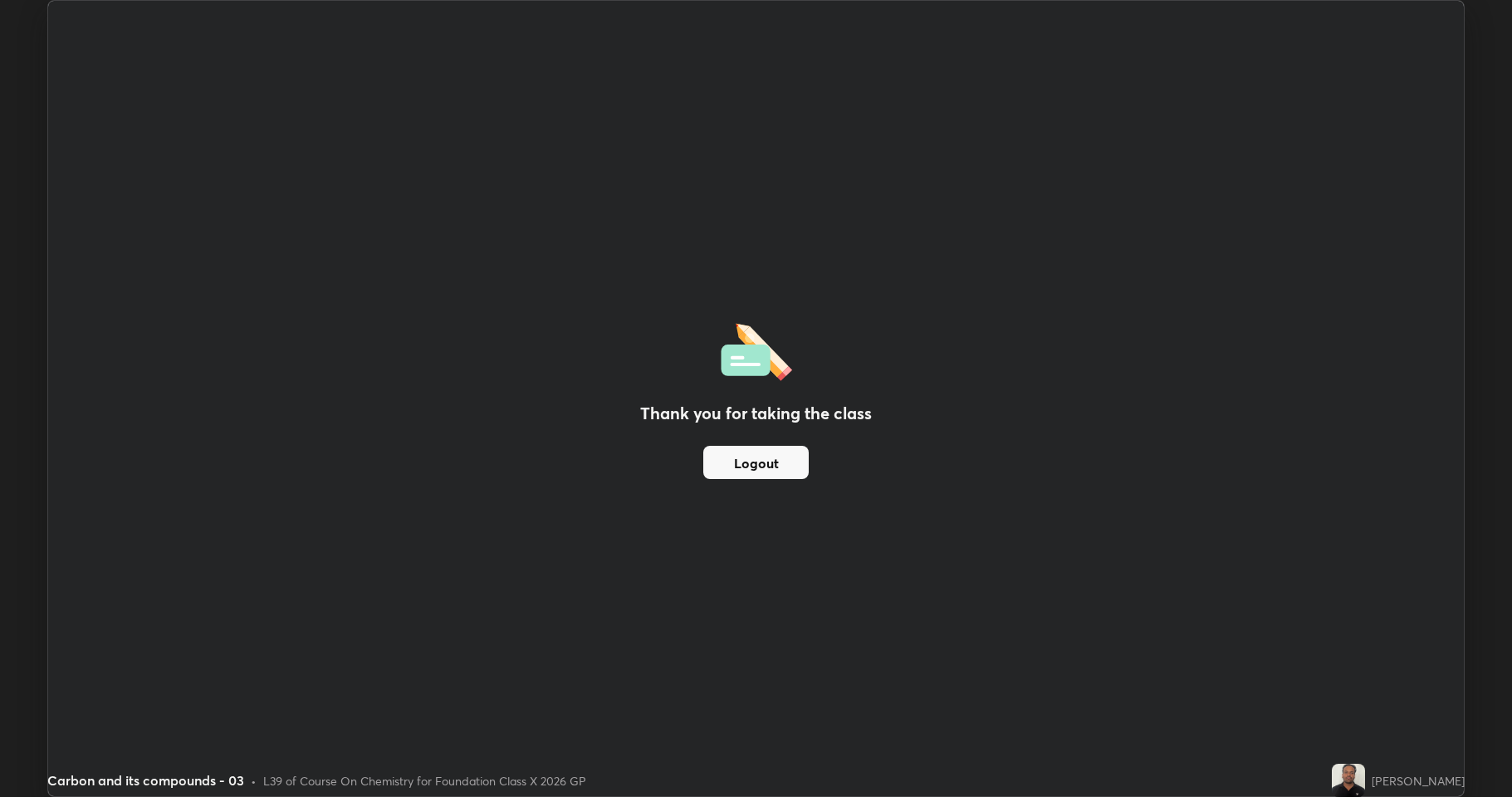
click at [890, 421] on div "Thank you for taking the class Logout" at bounding box center [756, 398] width 1416 height 795
click at [874, 425] on div "Thank you for taking the class Logout" at bounding box center [756, 398] width 1416 height 795
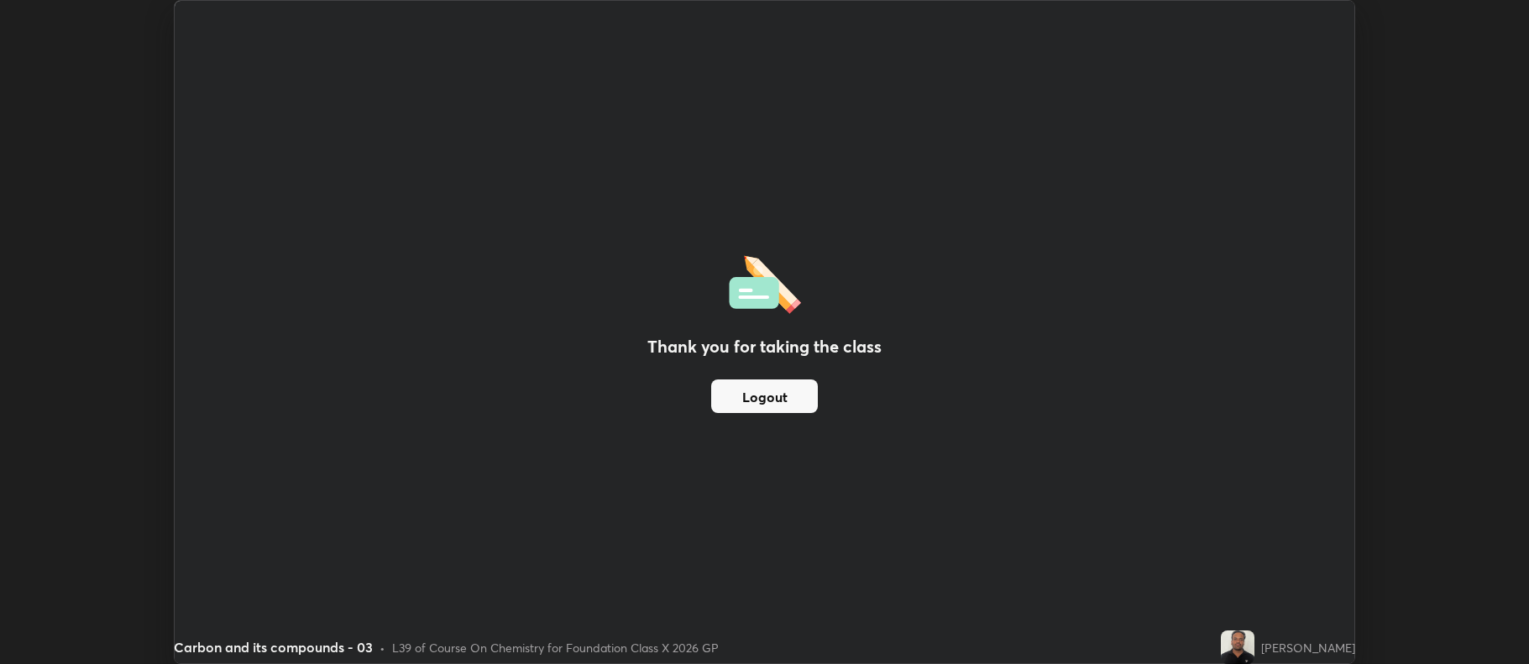
scroll to position [664, 1529]
